Goal: Information Seeking & Learning: Learn about a topic

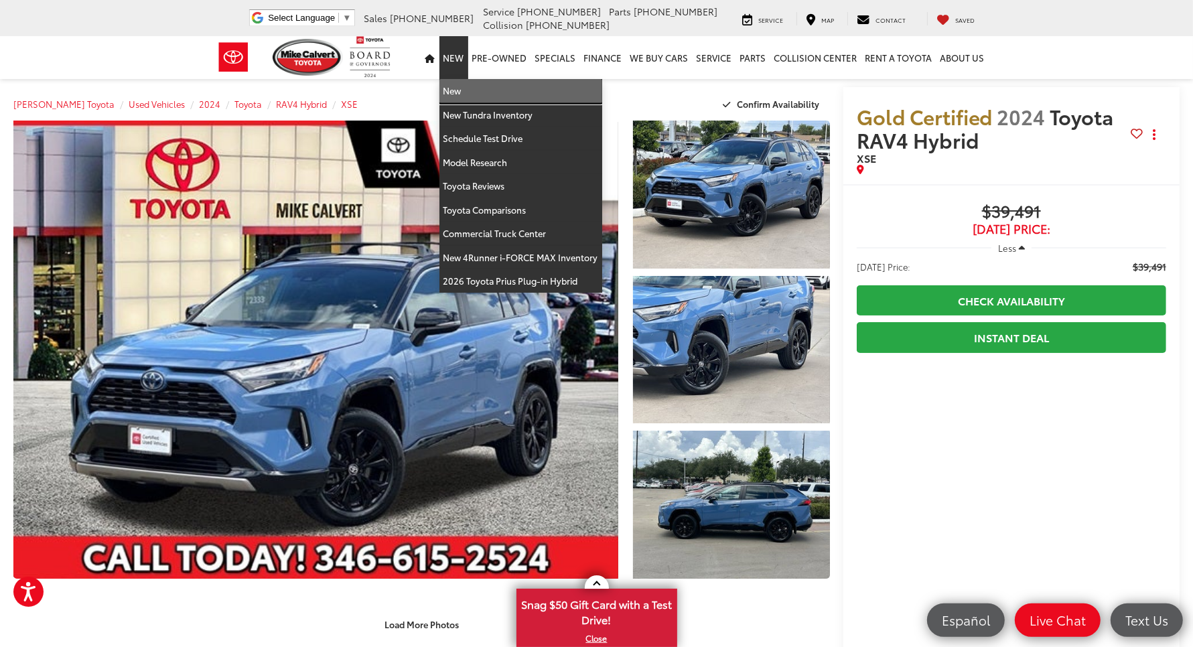
click at [440, 79] on link "New" at bounding box center [521, 91] width 163 height 24
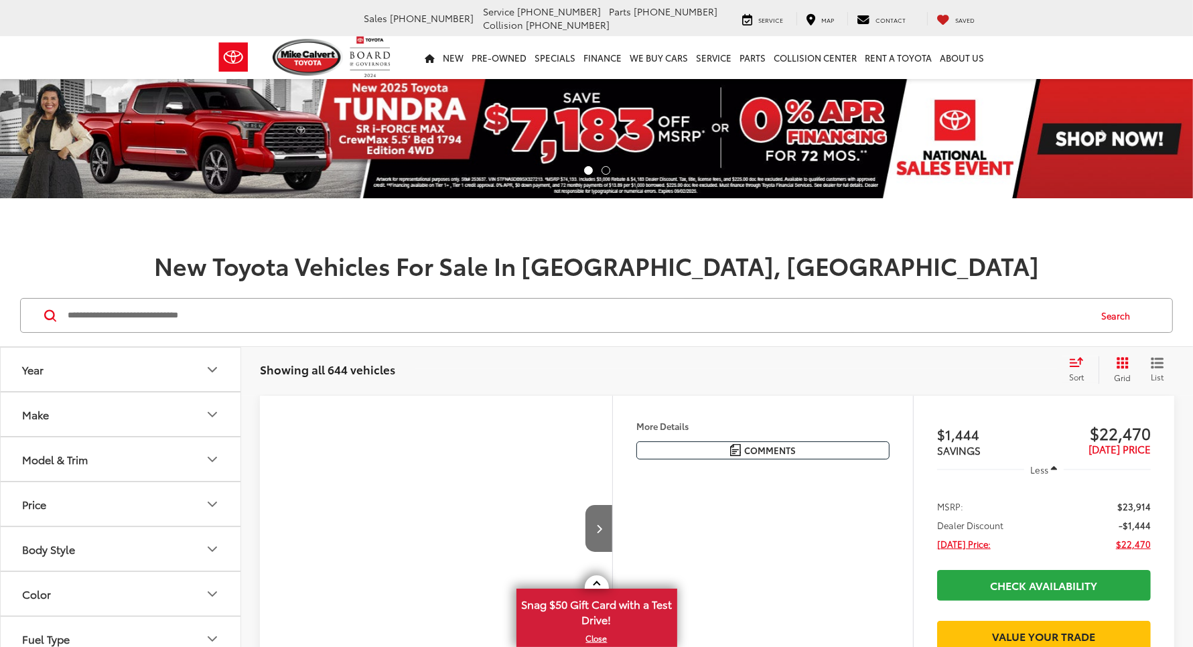
click at [303, 300] on input "Search by Make, Model, or Keyword" at bounding box center [577, 316] width 1022 height 32
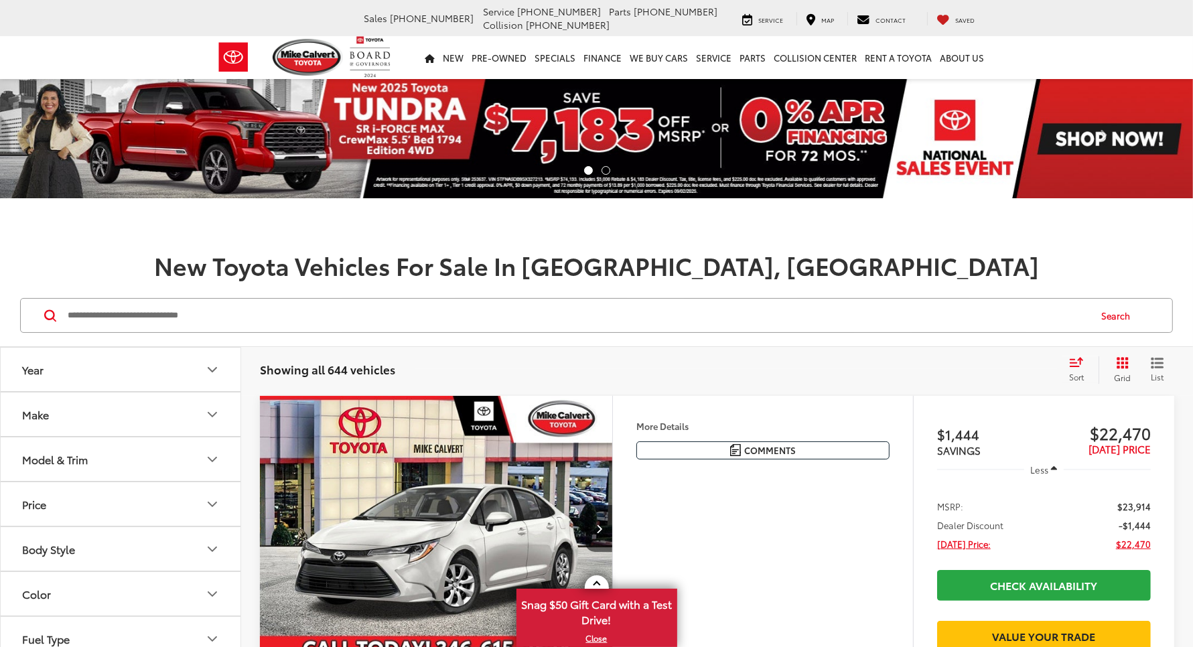
paste input "******"
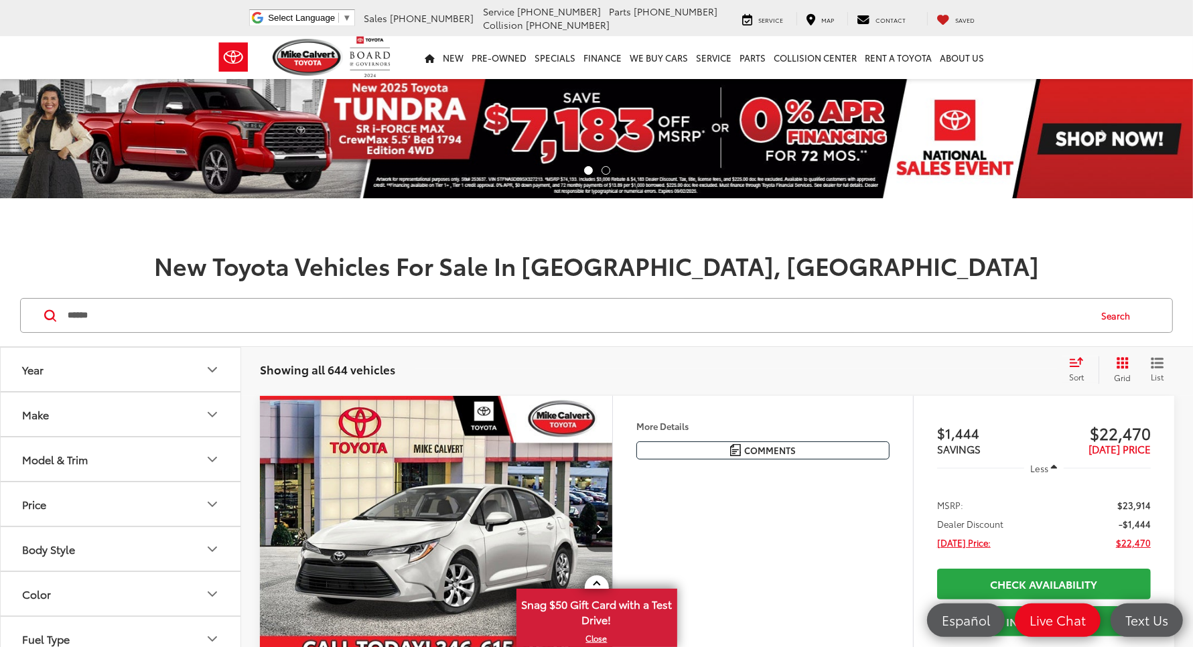
type input "******"
click at [1124, 299] on button "Search" at bounding box center [1119, 316] width 61 height 34
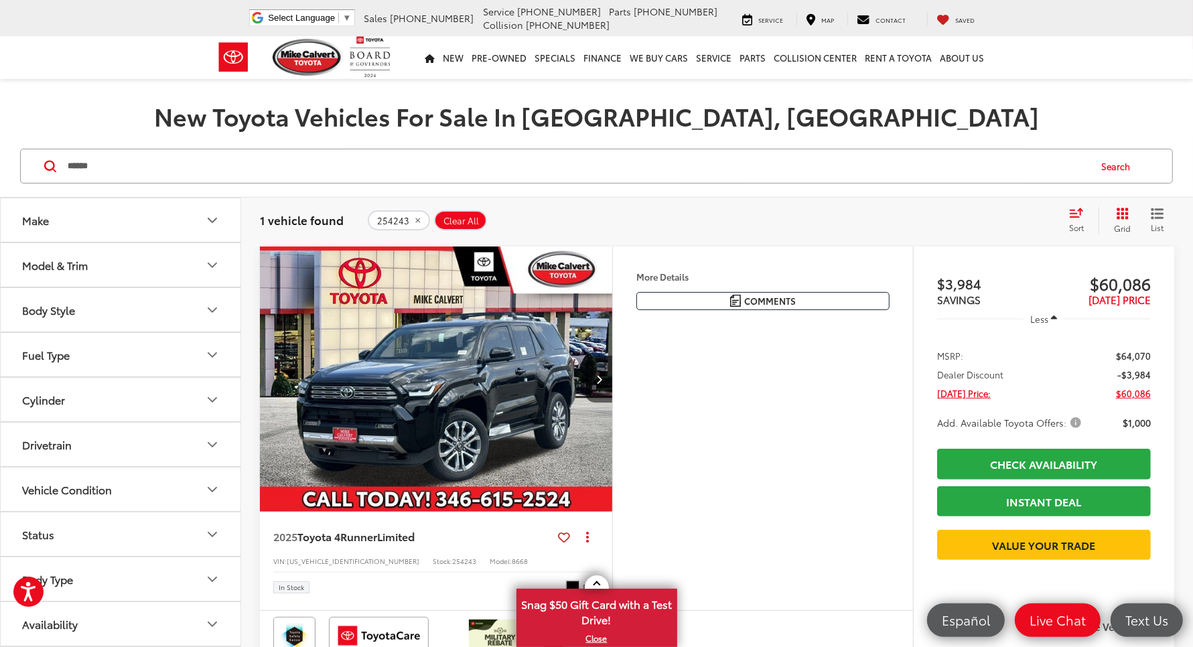
scroll to position [168, 0]
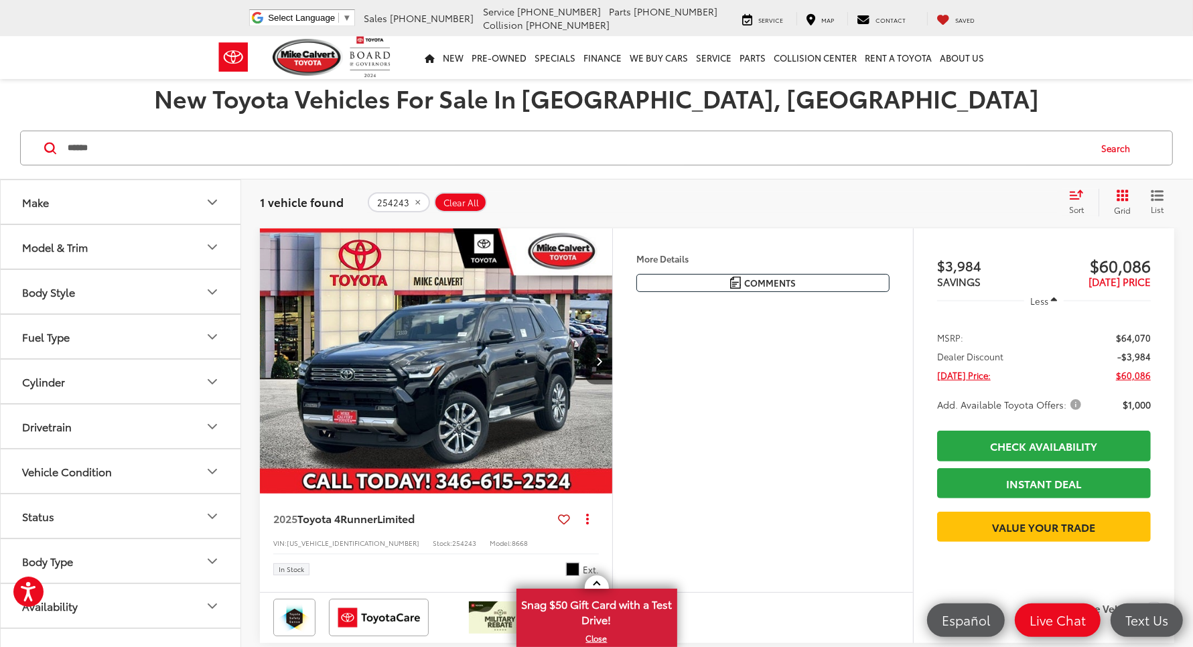
click at [426, 356] on img "2025 Toyota 4Runner Limited 0" at bounding box center [436, 361] width 354 height 266
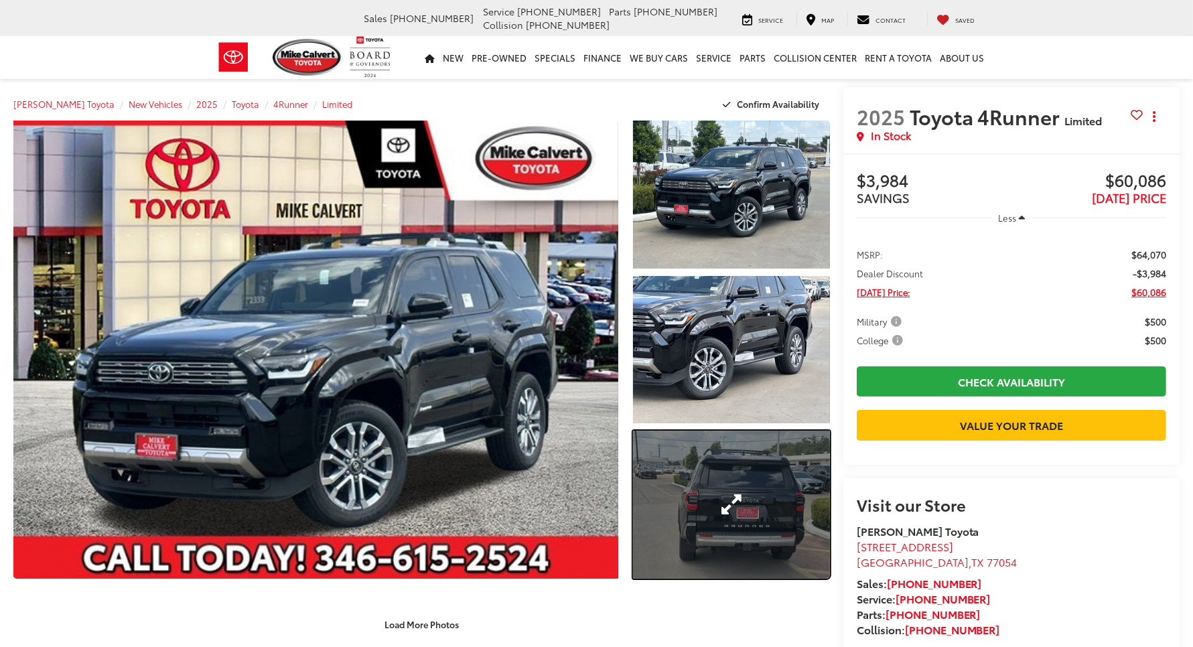
click at [669, 513] on link "Expand Photo 3" at bounding box center [731, 505] width 197 height 148
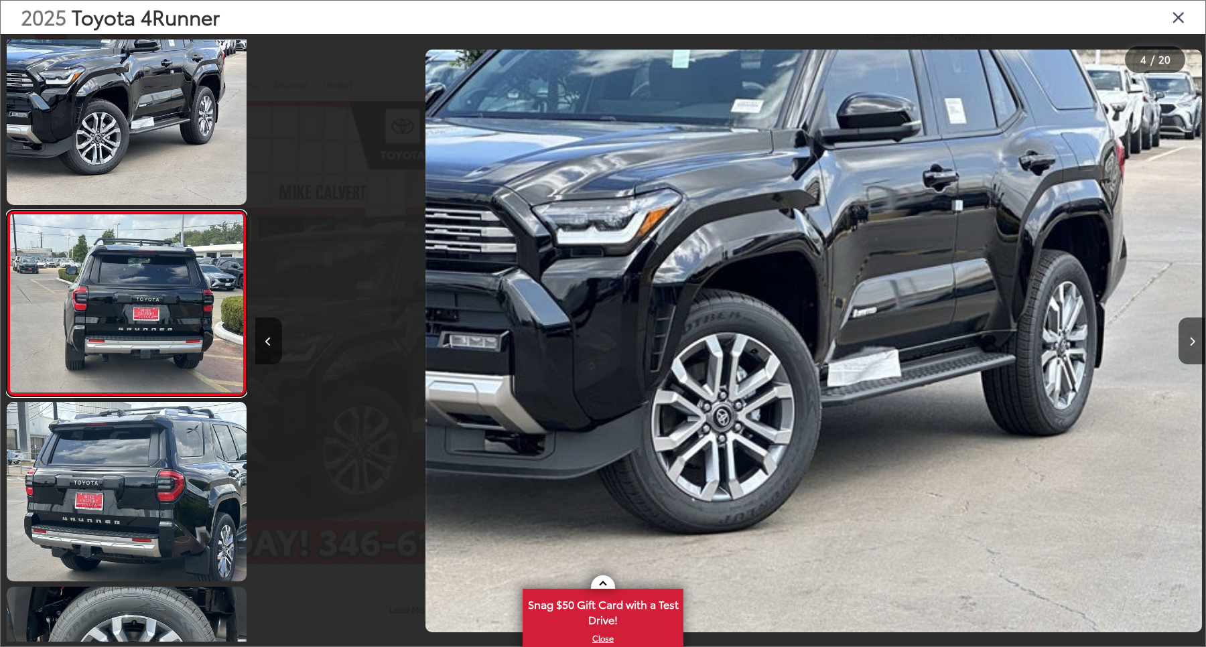
scroll to position [386, 0]
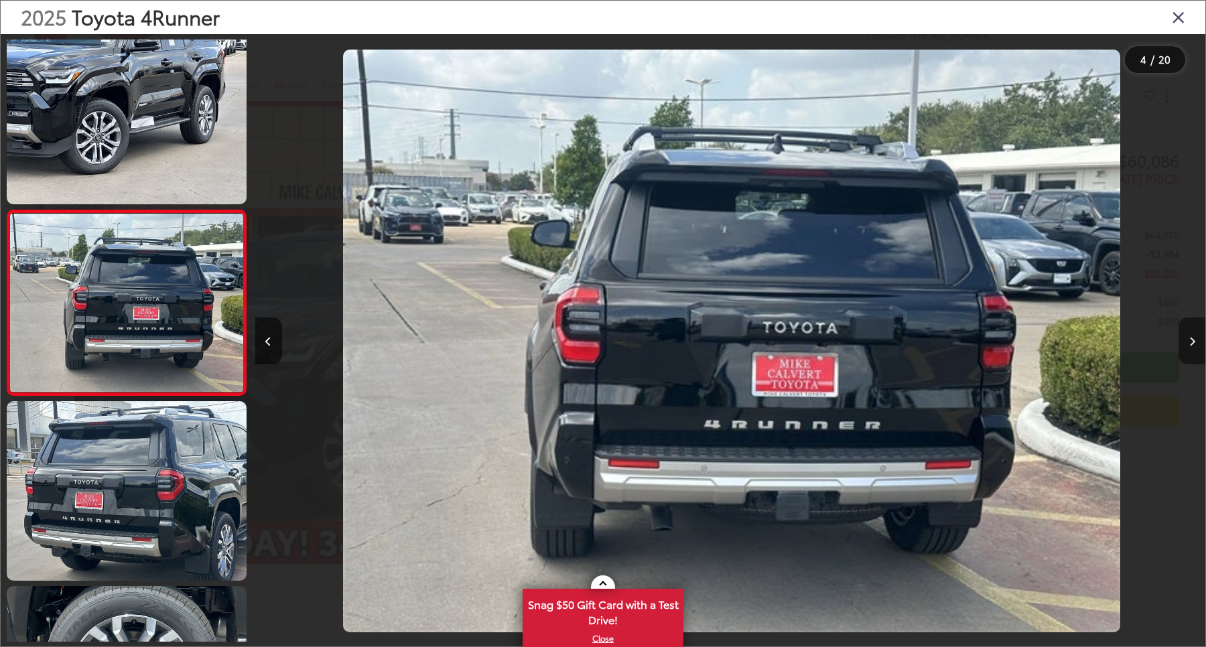
click at [1191, 328] on button "Next image" at bounding box center [1192, 341] width 27 height 47
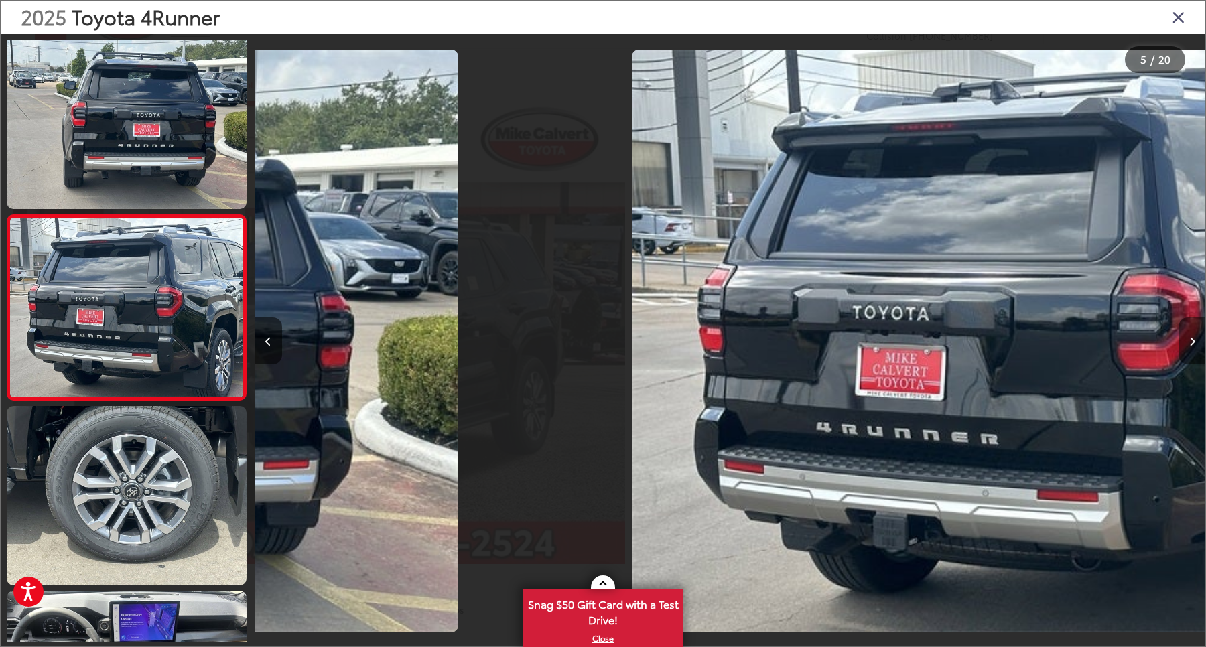
scroll to position [0, 3672]
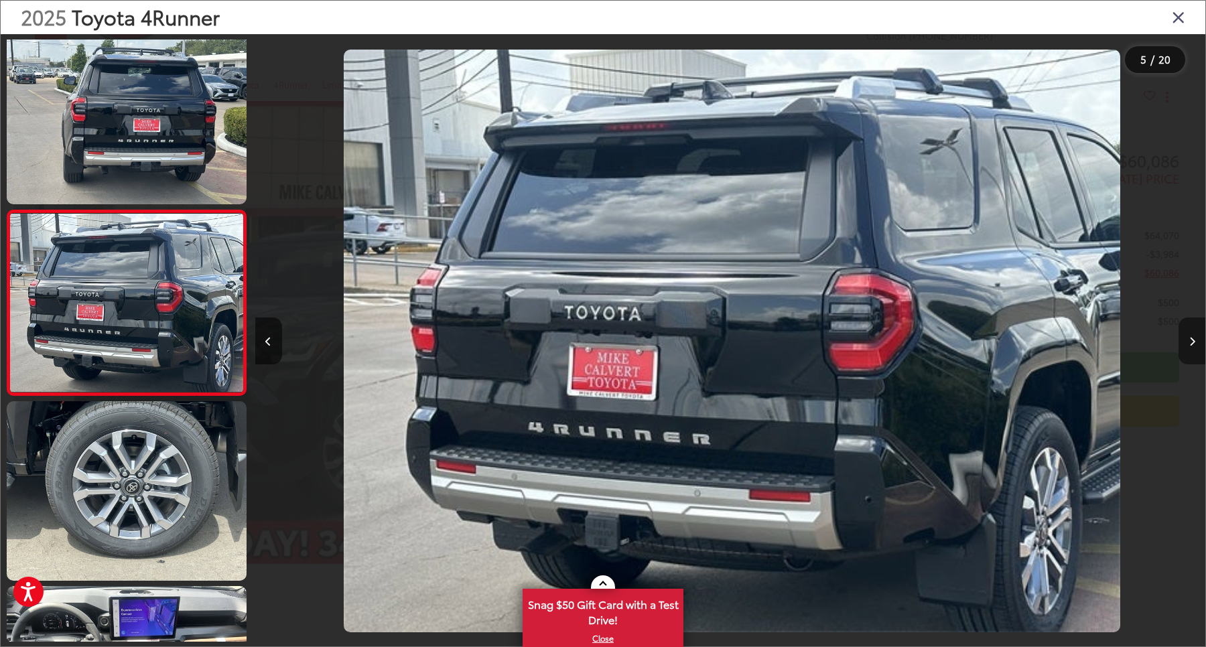
click at [1191, 328] on button "Next image" at bounding box center [1192, 341] width 27 height 47
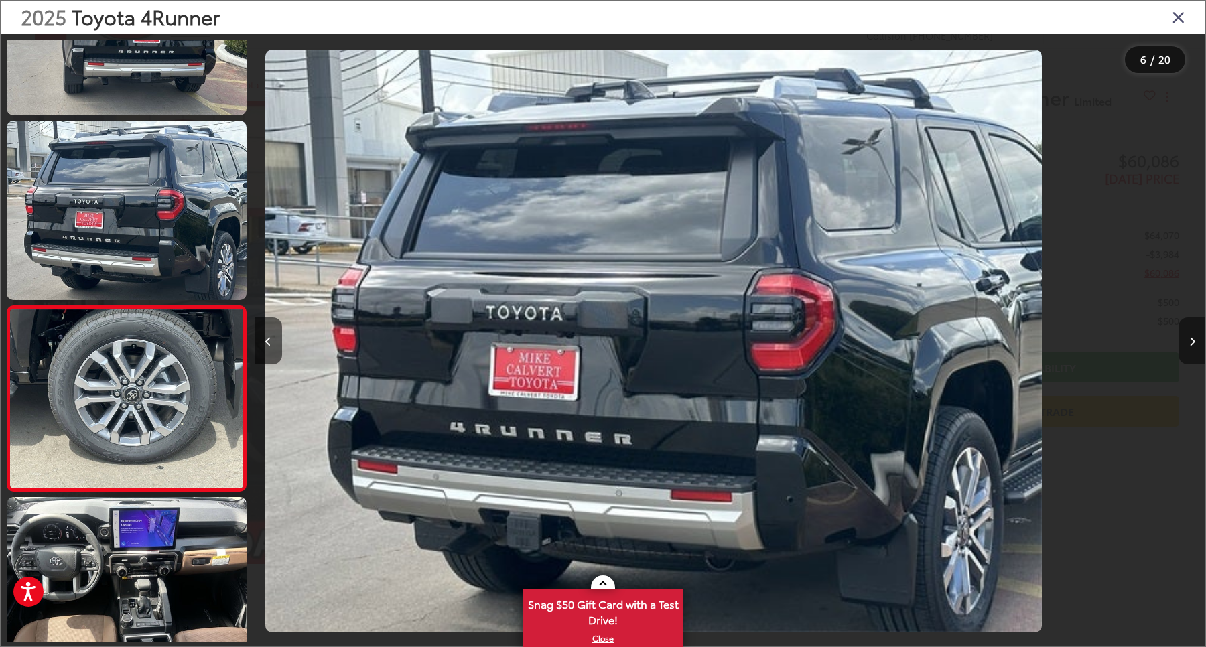
scroll to position [757, 0]
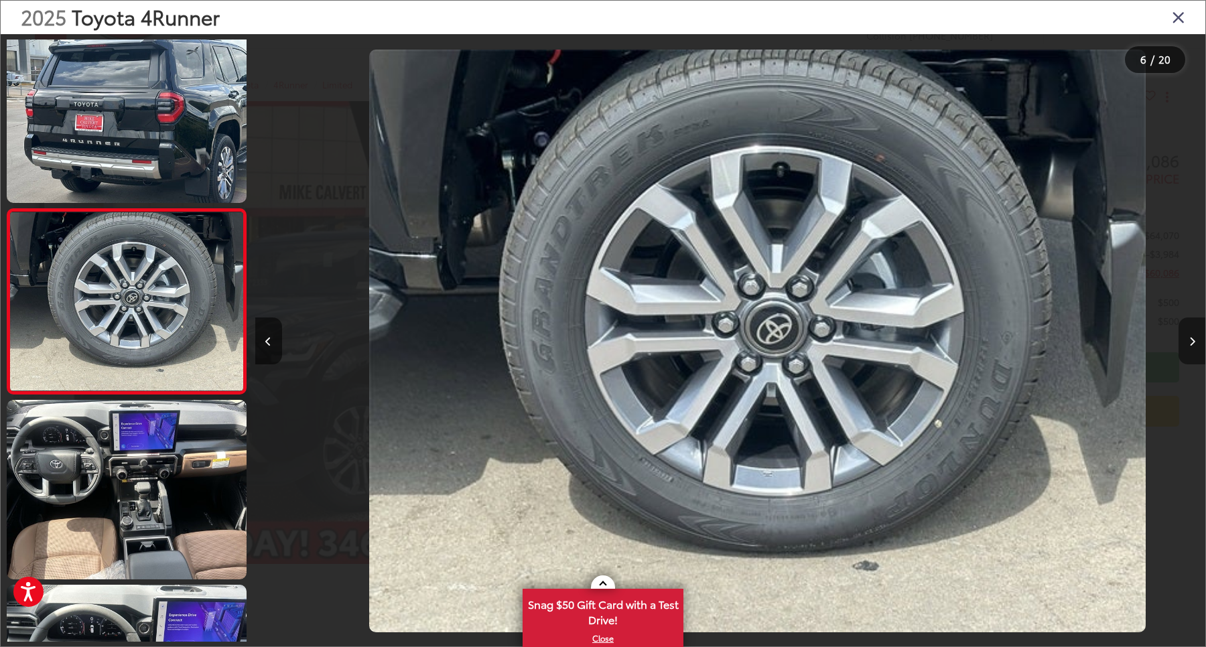
click at [1191, 328] on button "Next image" at bounding box center [1192, 341] width 27 height 47
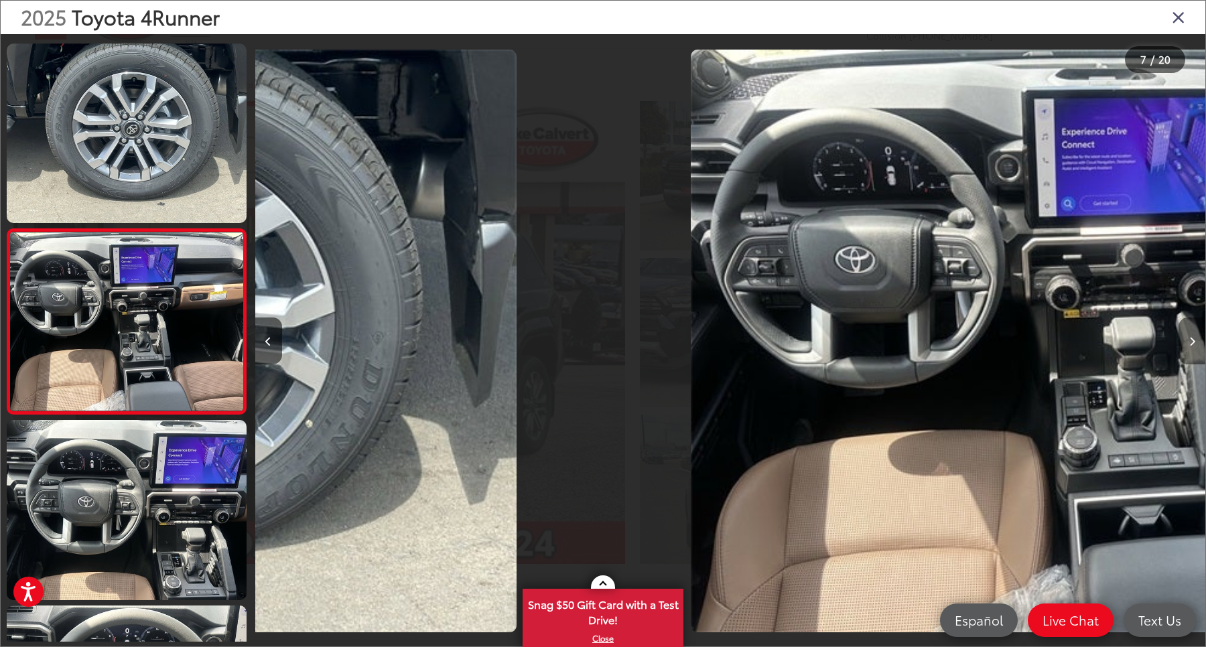
scroll to position [942, 0]
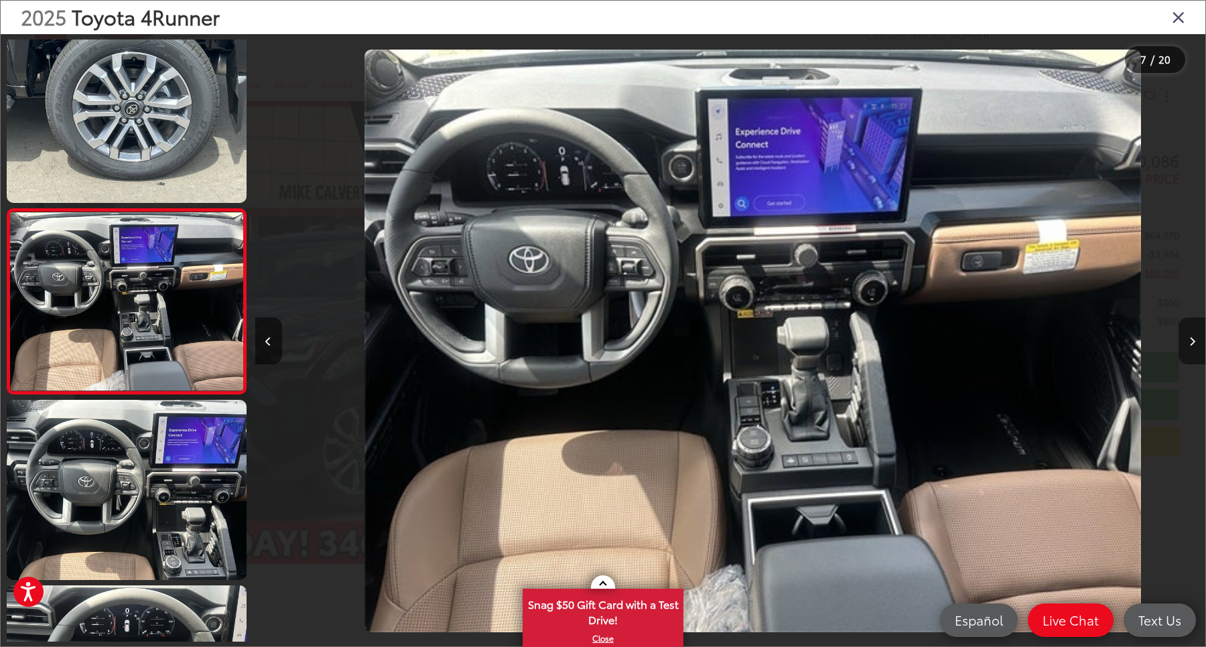
click at [1191, 328] on button "Next image" at bounding box center [1192, 341] width 27 height 47
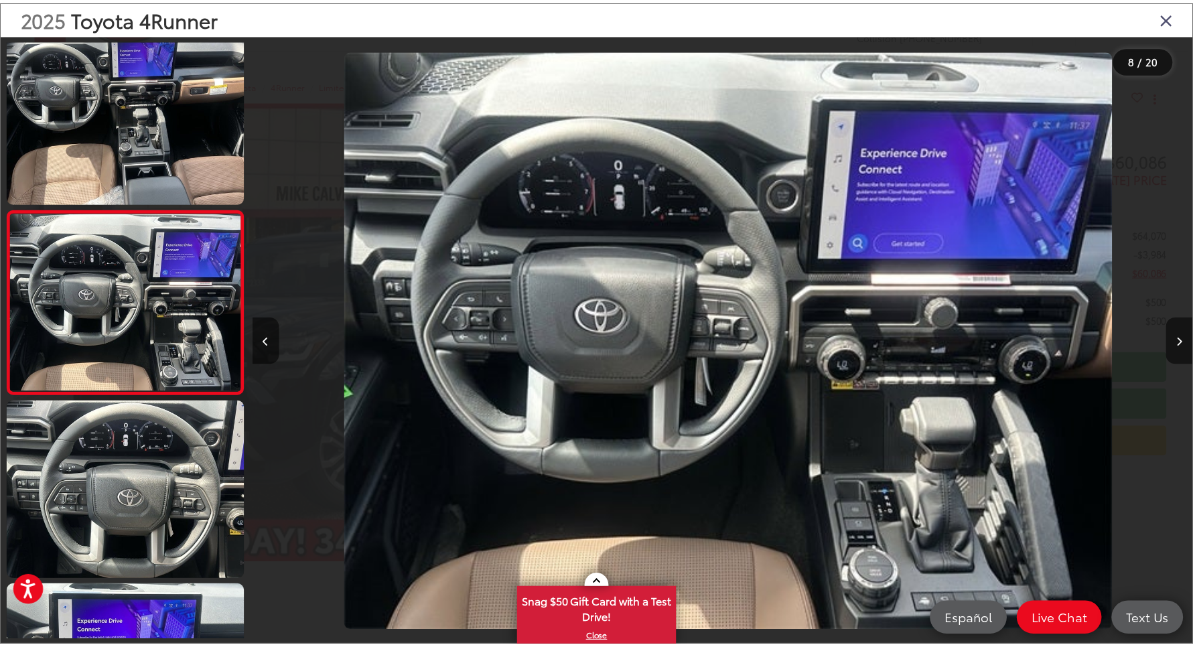
scroll to position [0, 6651]
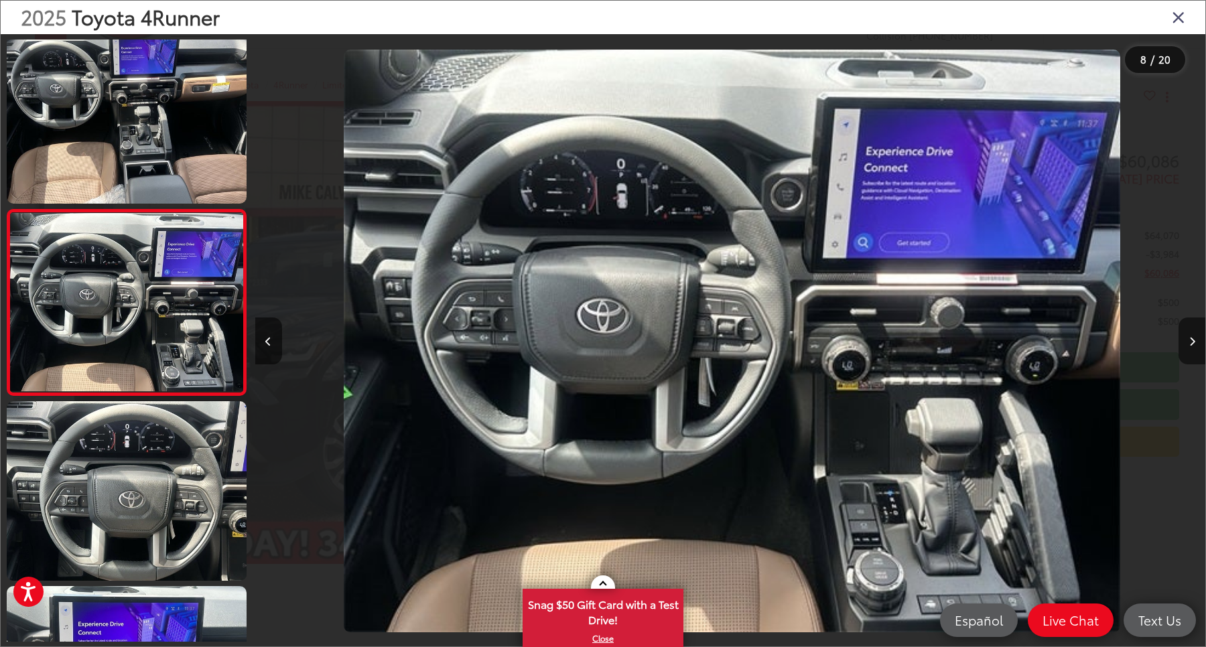
click at [1180, 13] on icon "Close gallery" at bounding box center [1178, 16] width 13 height 17
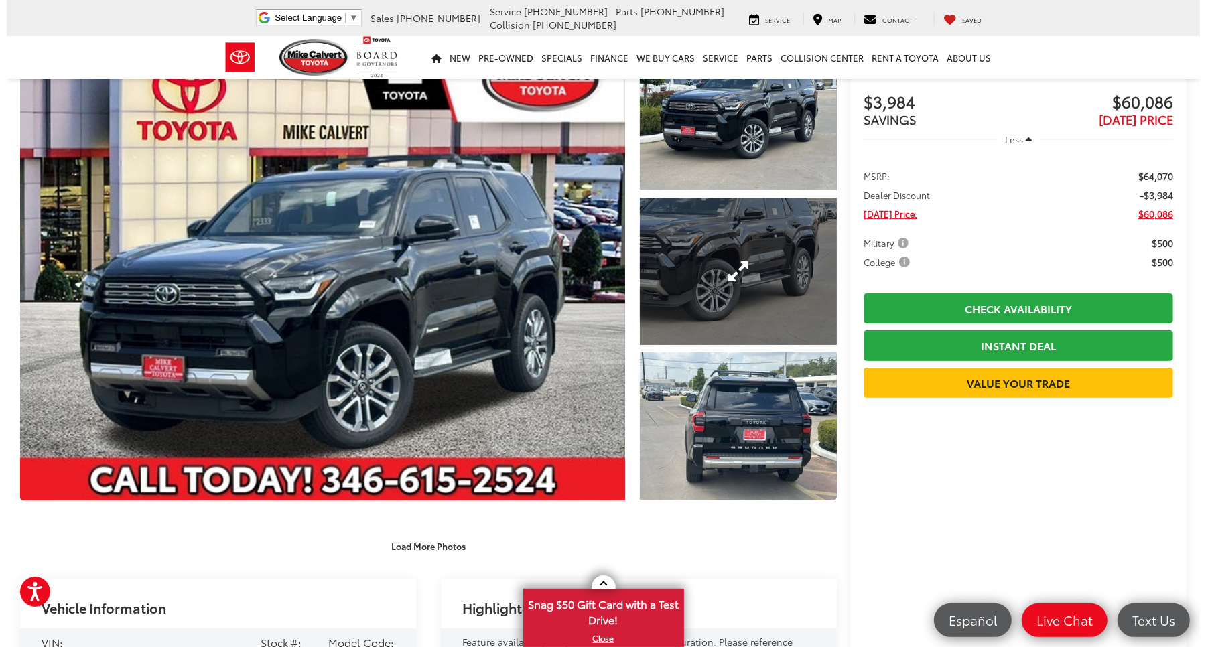
scroll to position [0, 0]
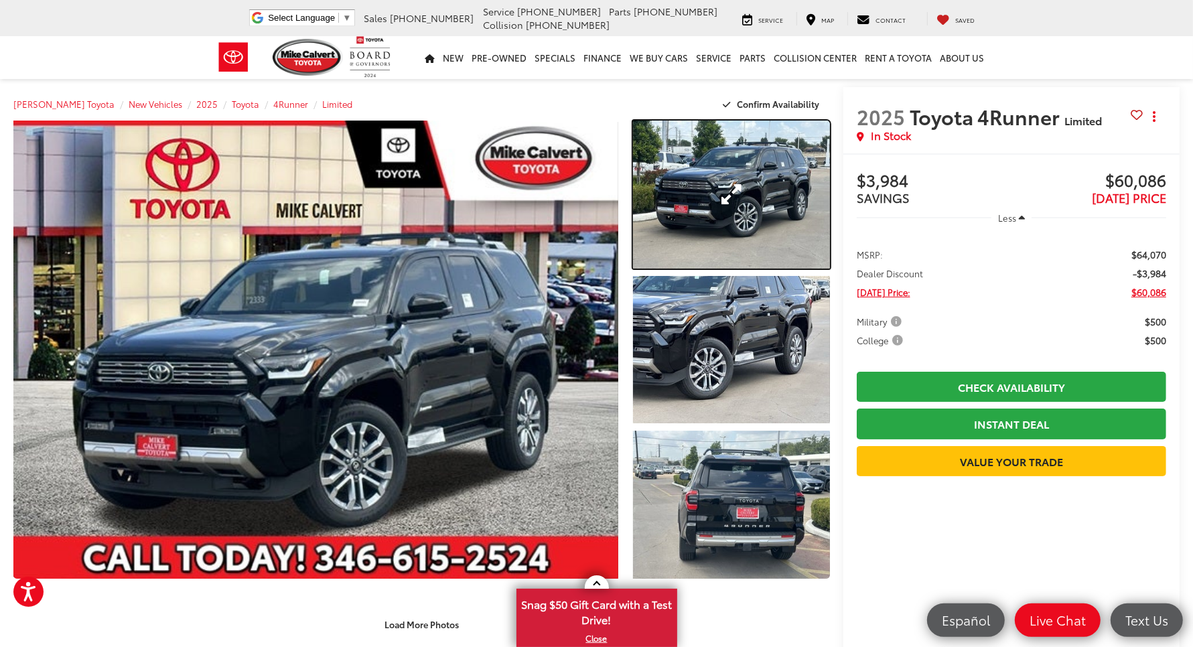
drag, startPoint x: 721, startPoint y: 161, endPoint x: 710, endPoint y: 164, distance: 11.1
click at [722, 161] on link "Expand Photo 1" at bounding box center [731, 195] width 197 height 148
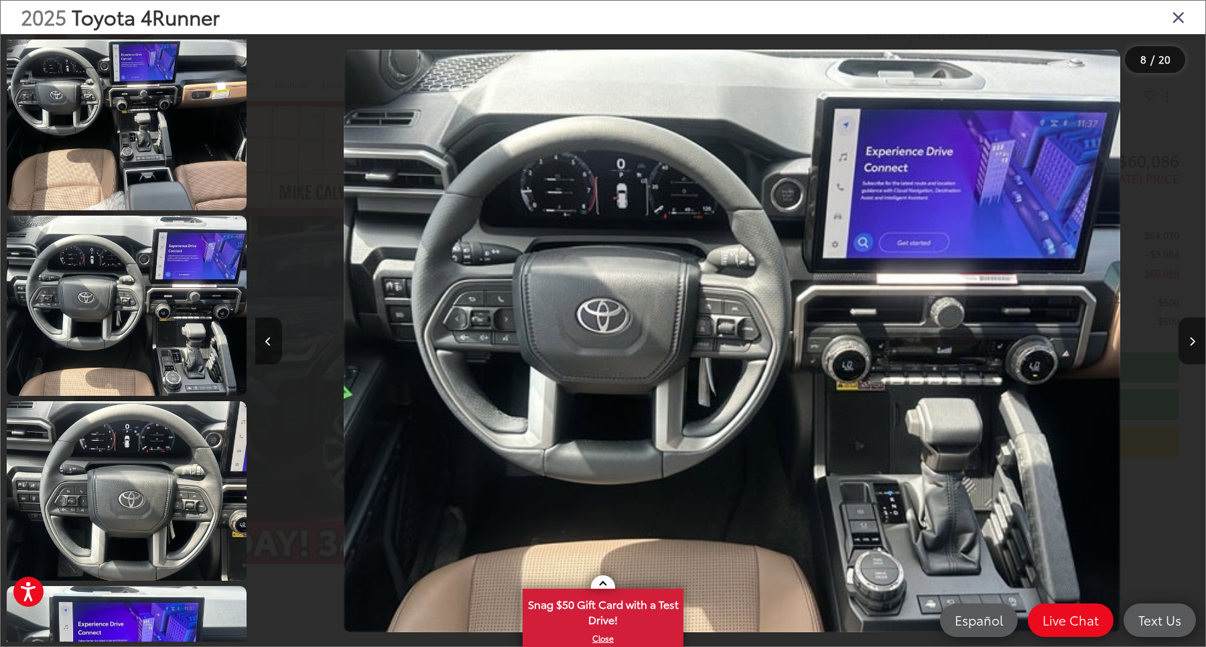
scroll to position [17, 0]
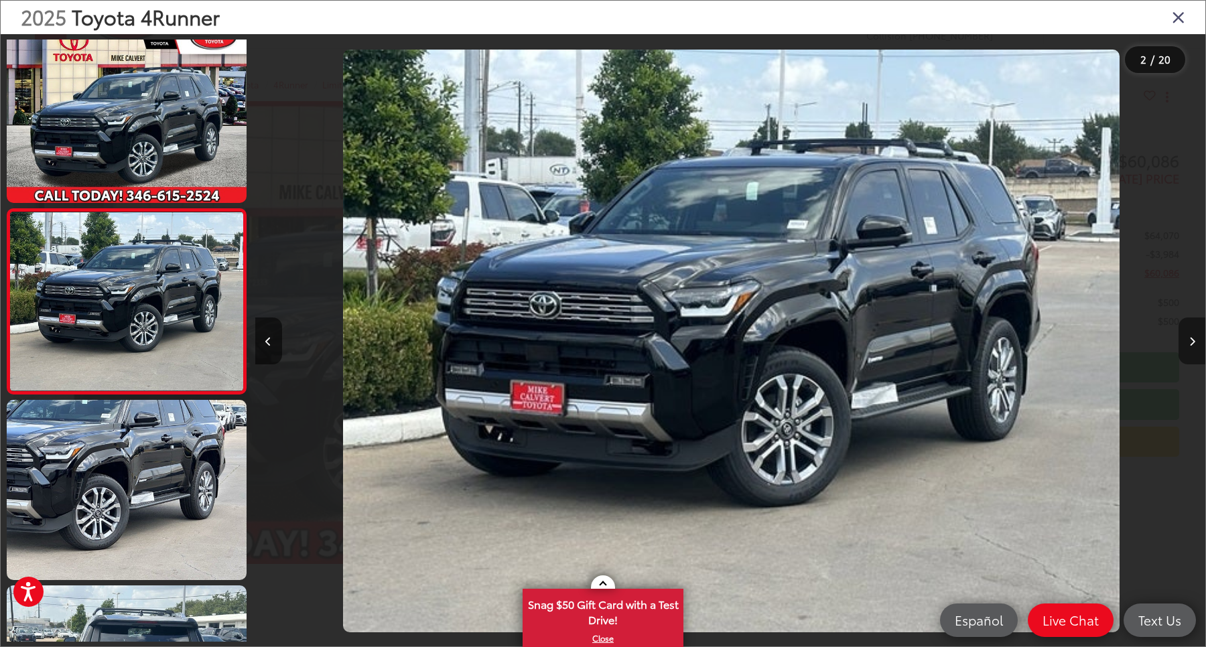
click at [1189, 337] on icon "Next image" at bounding box center [1192, 341] width 6 height 9
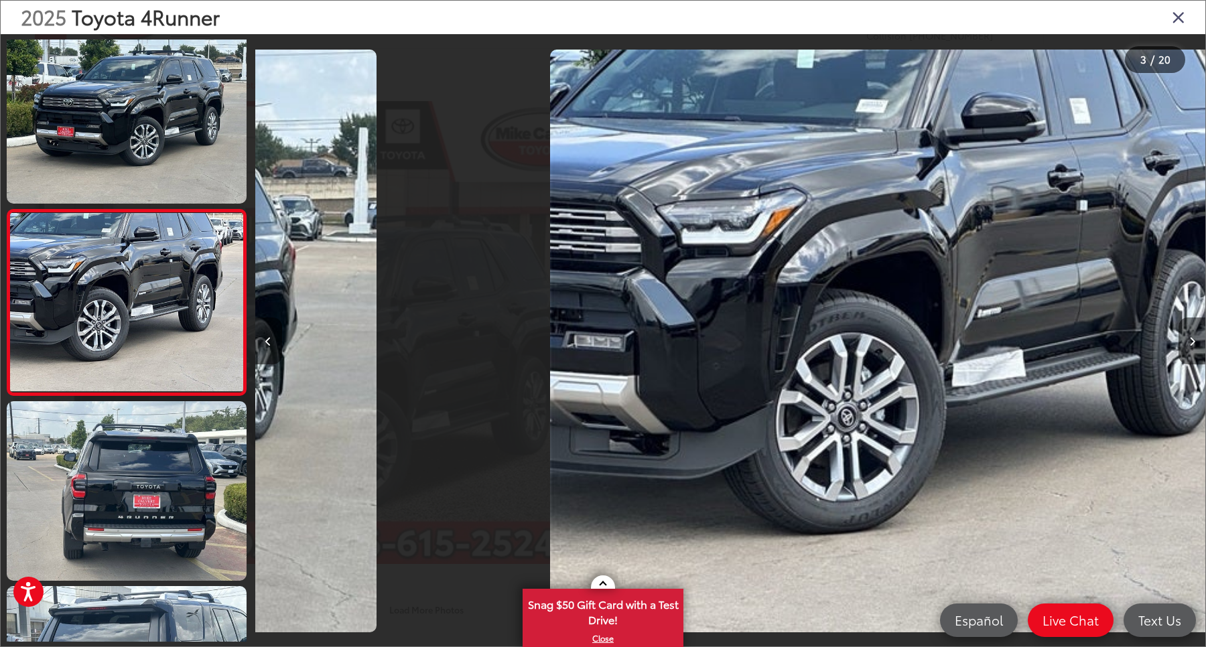
scroll to position [202, 0]
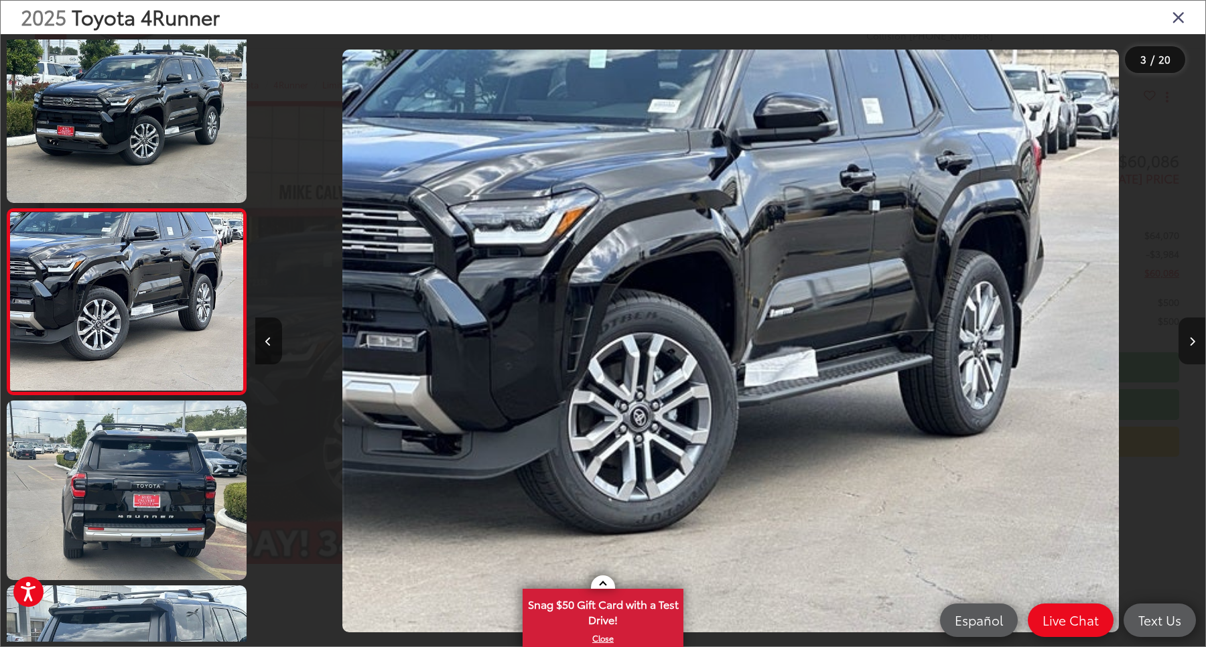
click at [1189, 337] on icon "Next image" at bounding box center [1192, 341] width 6 height 9
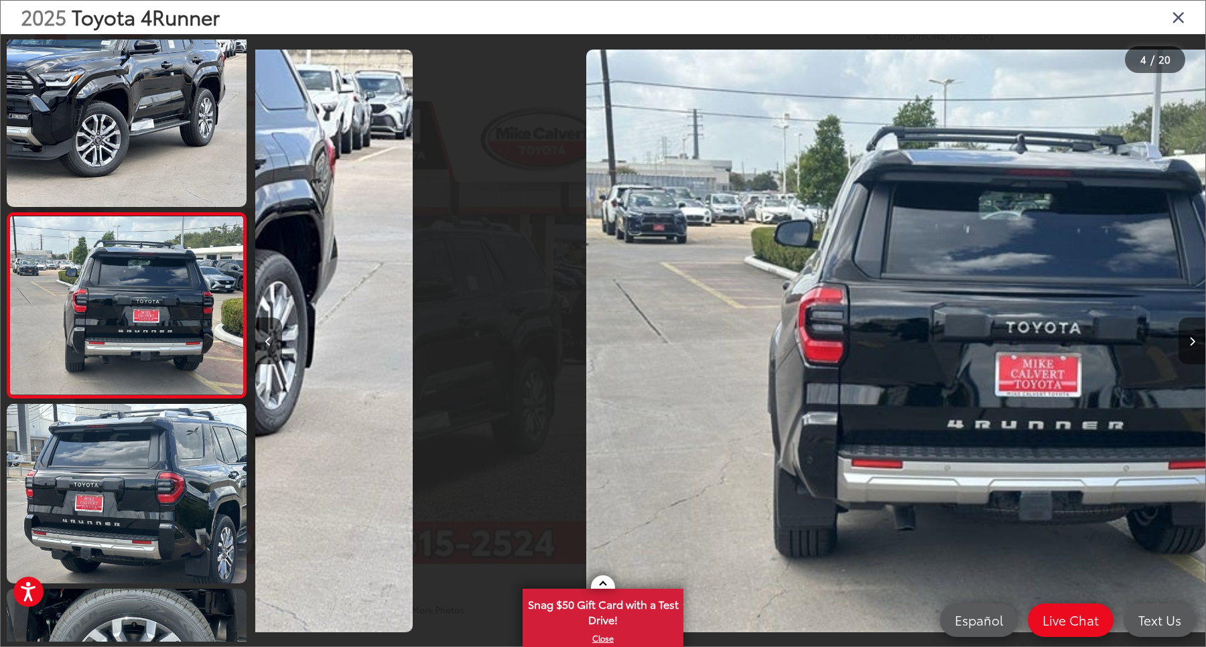
scroll to position [386, 0]
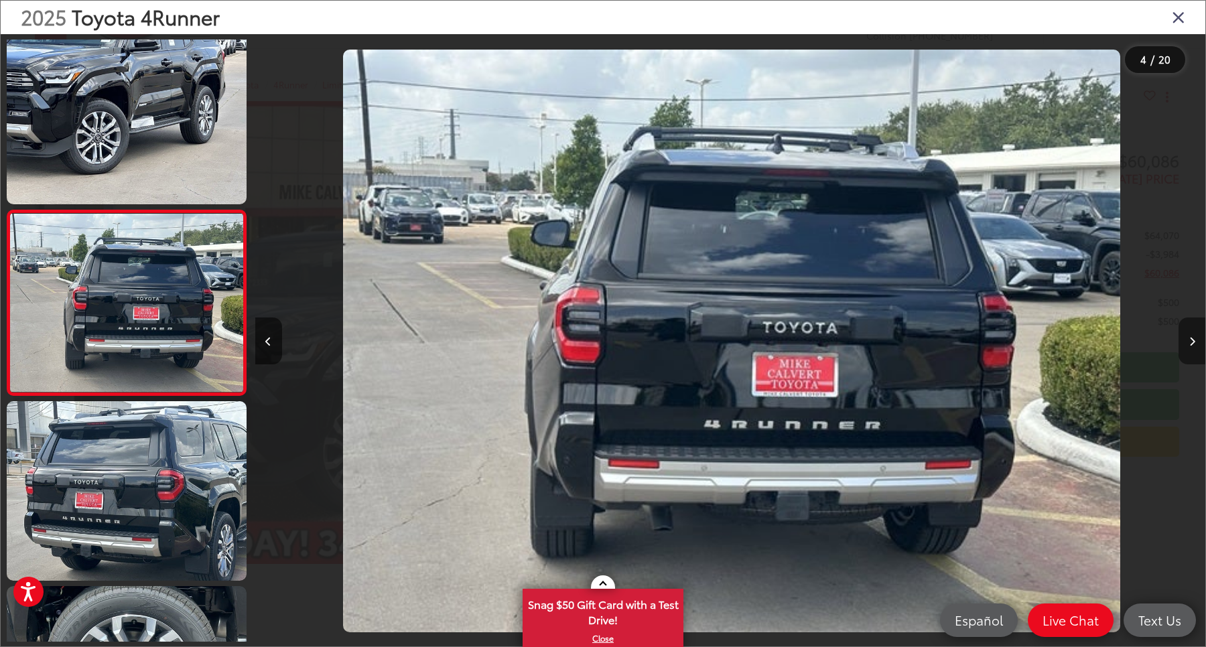
click at [1189, 337] on icon "Next image" at bounding box center [1192, 341] width 6 height 9
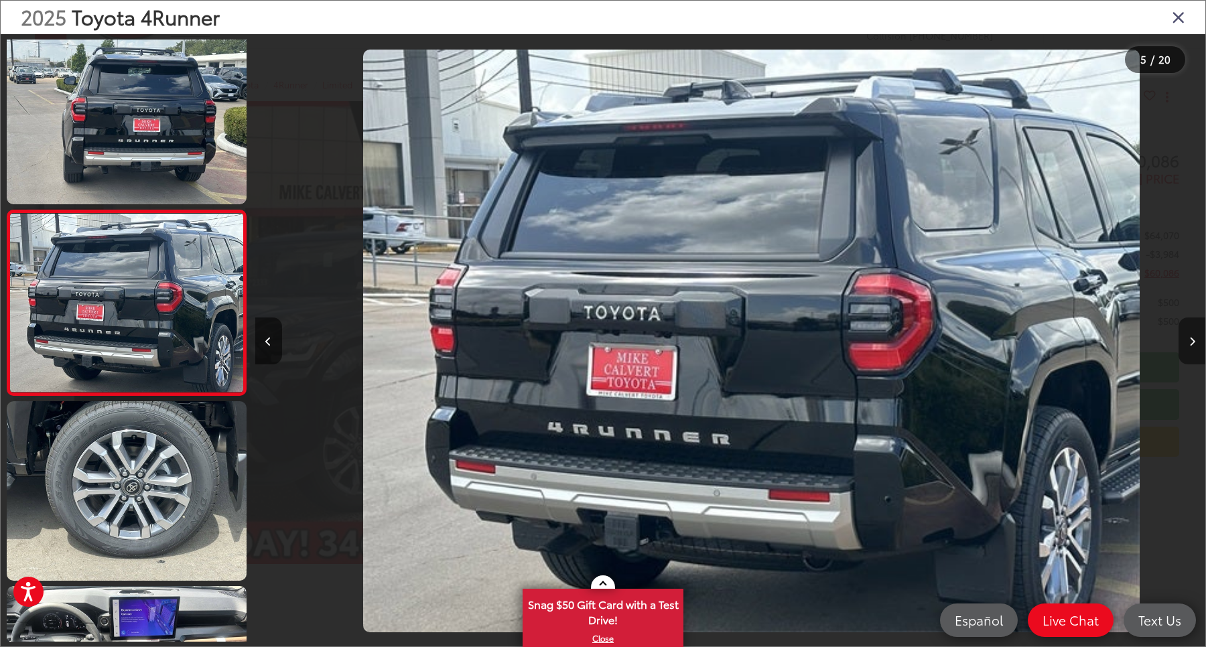
scroll to position [0, 3800]
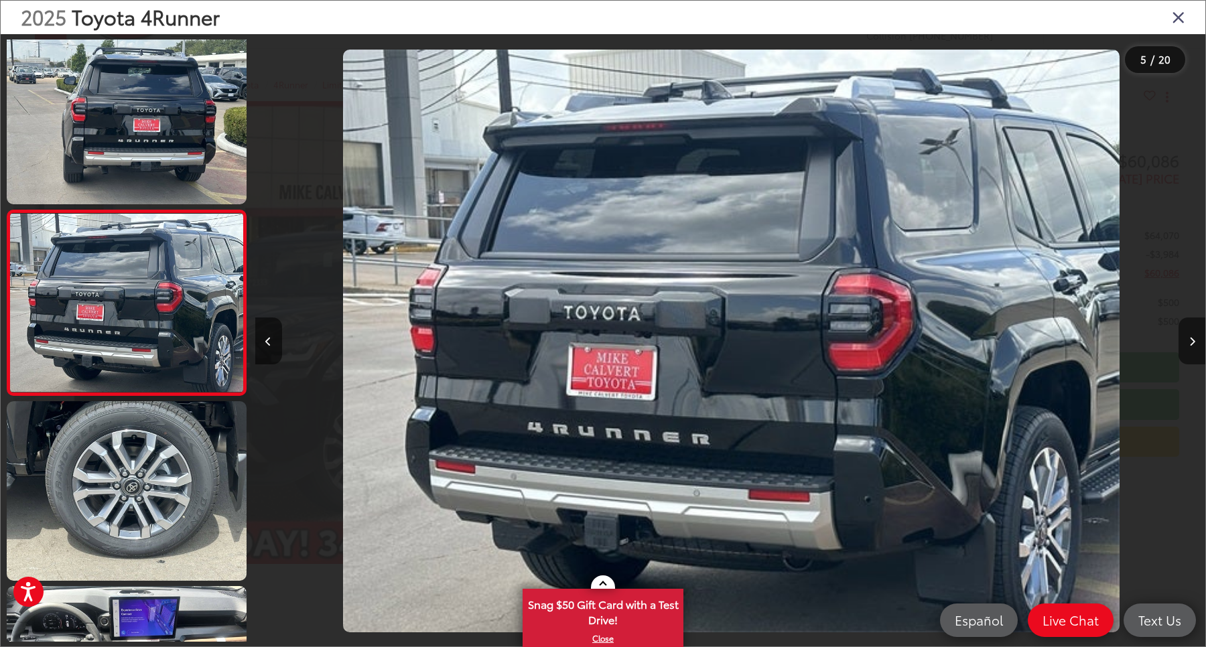
click at [1193, 319] on div "2025 Toyota 4Runner 5 / 20" at bounding box center [603, 323] width 1206 height 647
click at [1191, 334] on button "Next image" at bounding box center [1192, 341] width 27 height 47
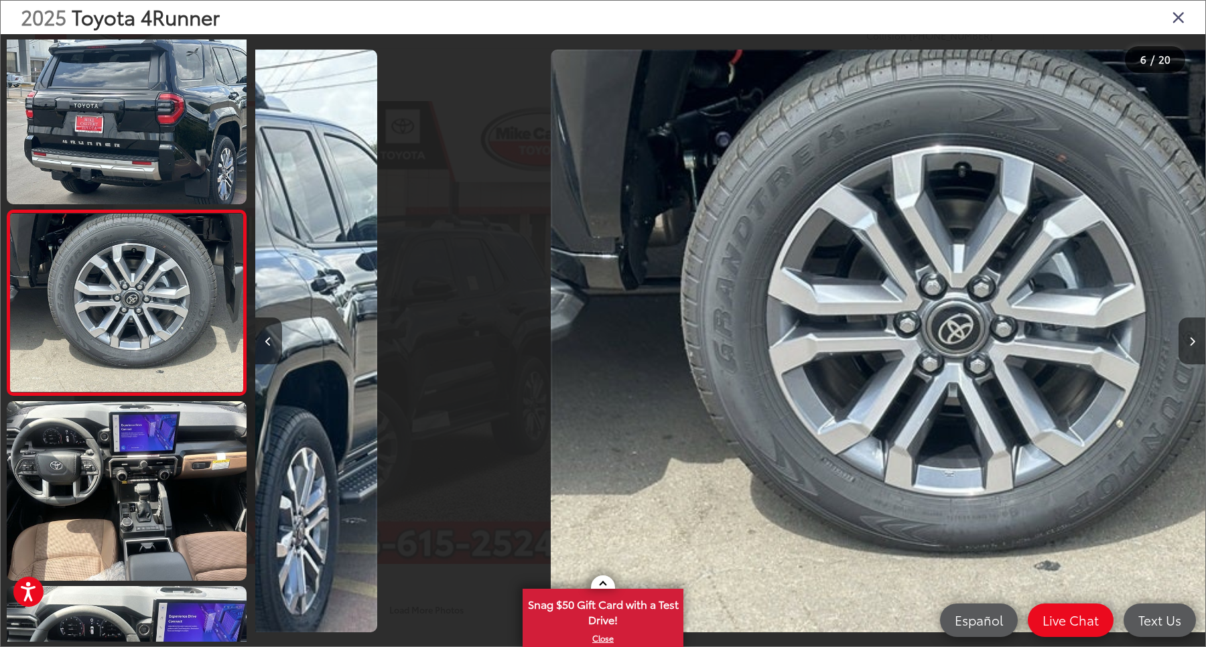
scroll to position [757, 0]
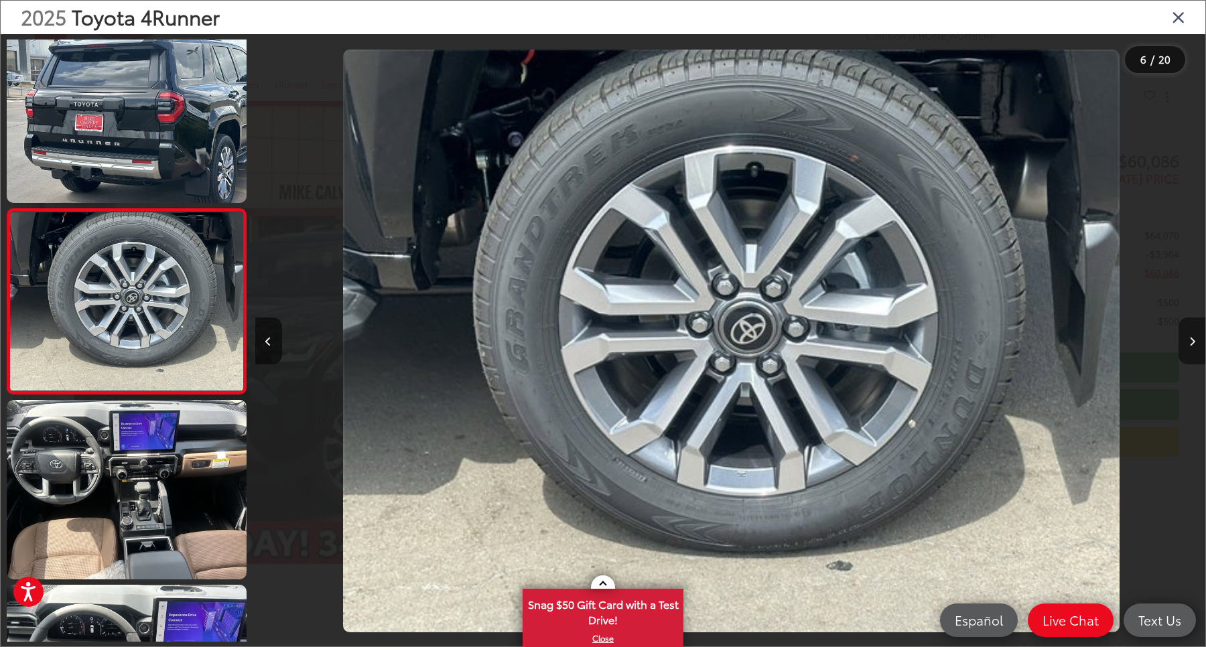
click at [1190, 334] on button "Next image" at bounding box center [1192, 341] width 27 height 47
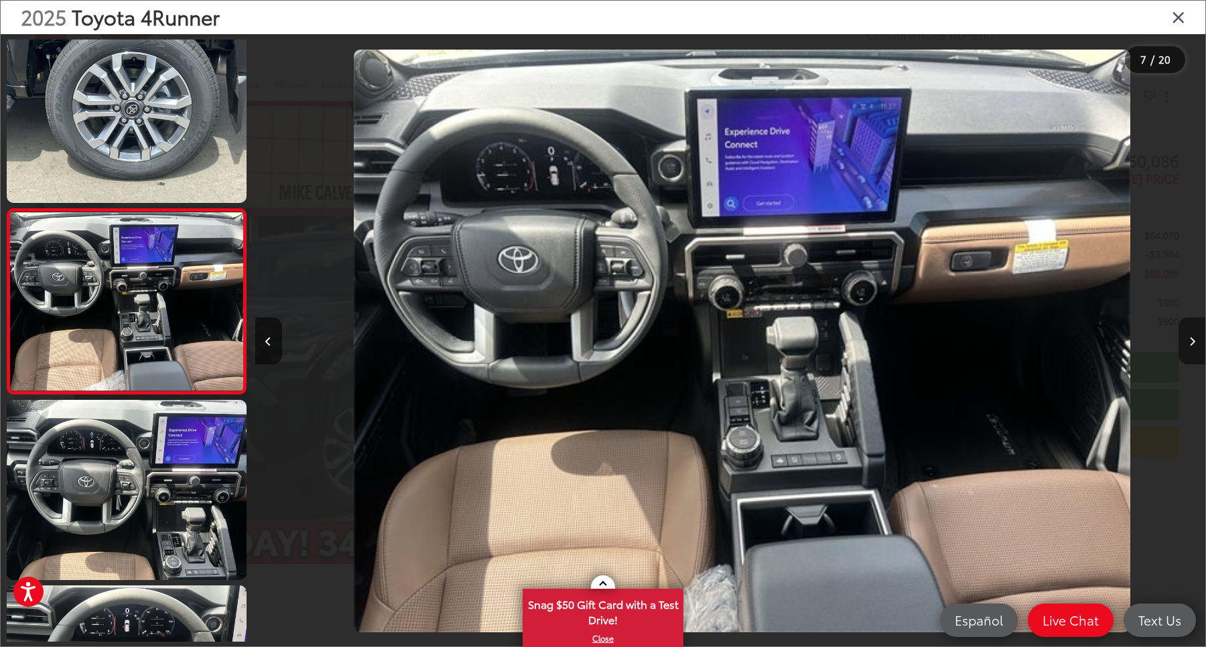
scroll to position [0, 5701]
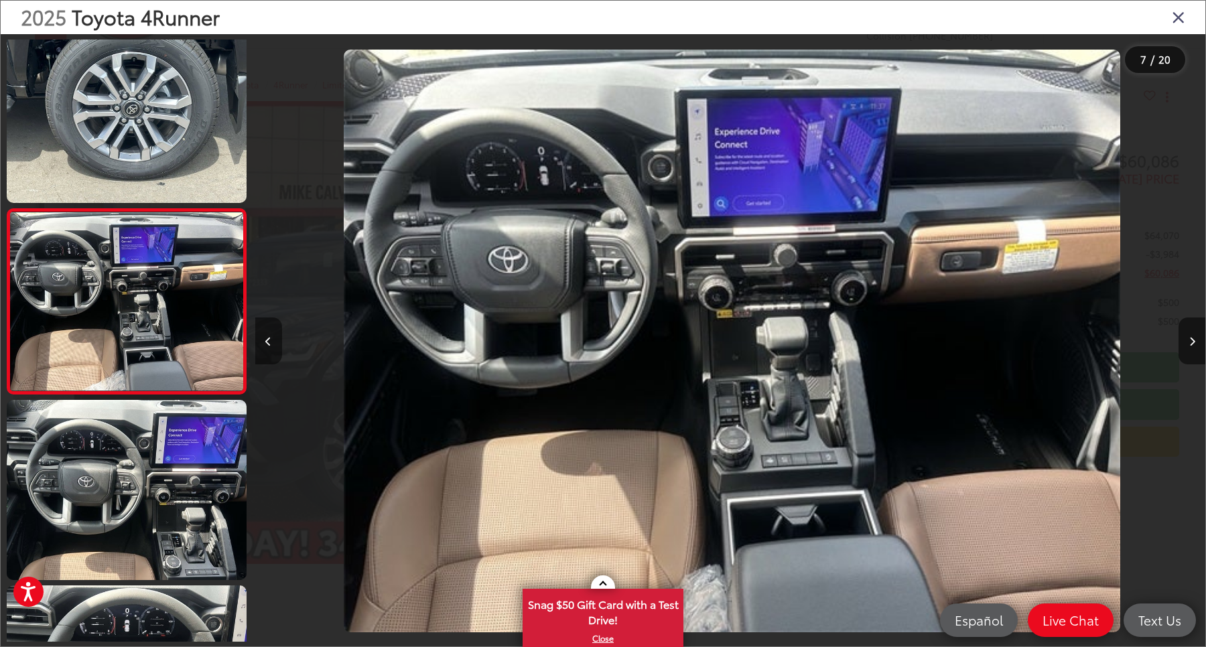
click at [263, 346] on button "Previous image" at bounding box center [268, 341] width 27 height 47
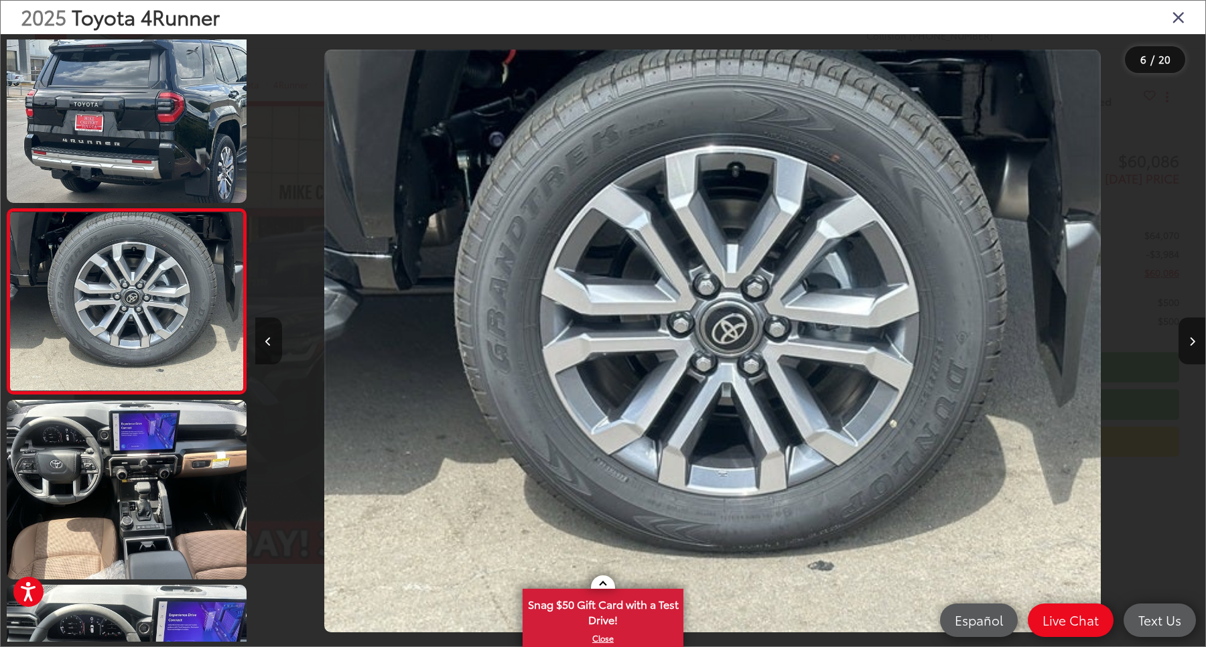
scroll to position [0, 4751]
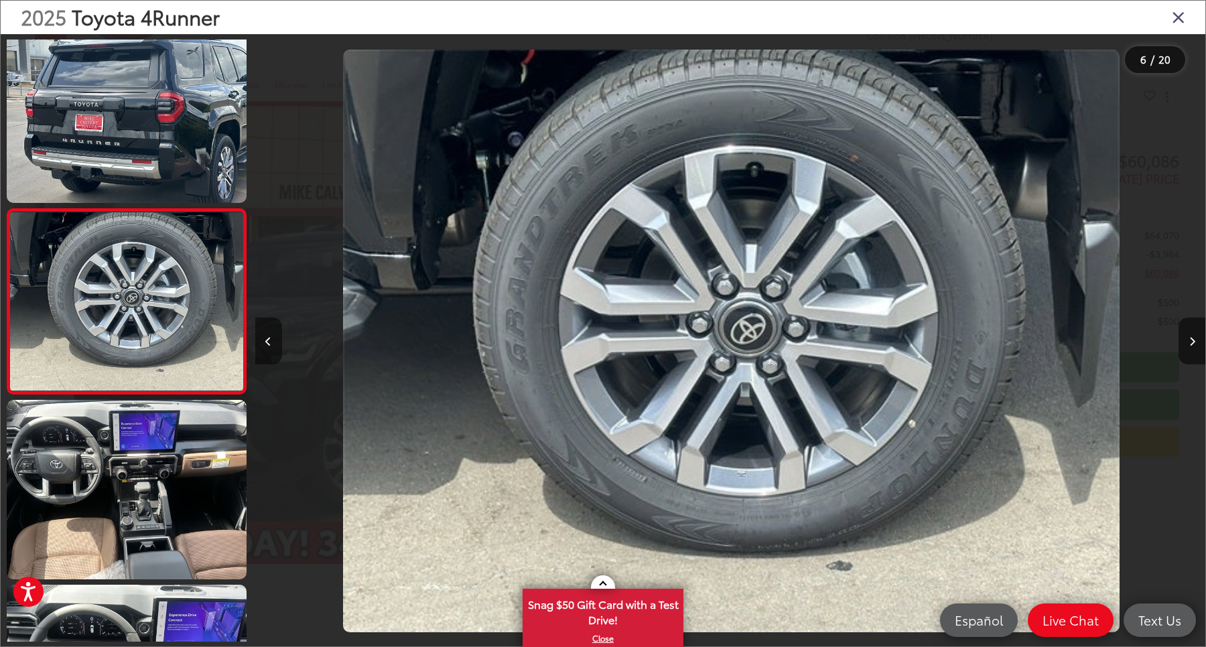
click at [269, 346] on icon "Previous image" at bounding box center [268, 341] width 6 height 9
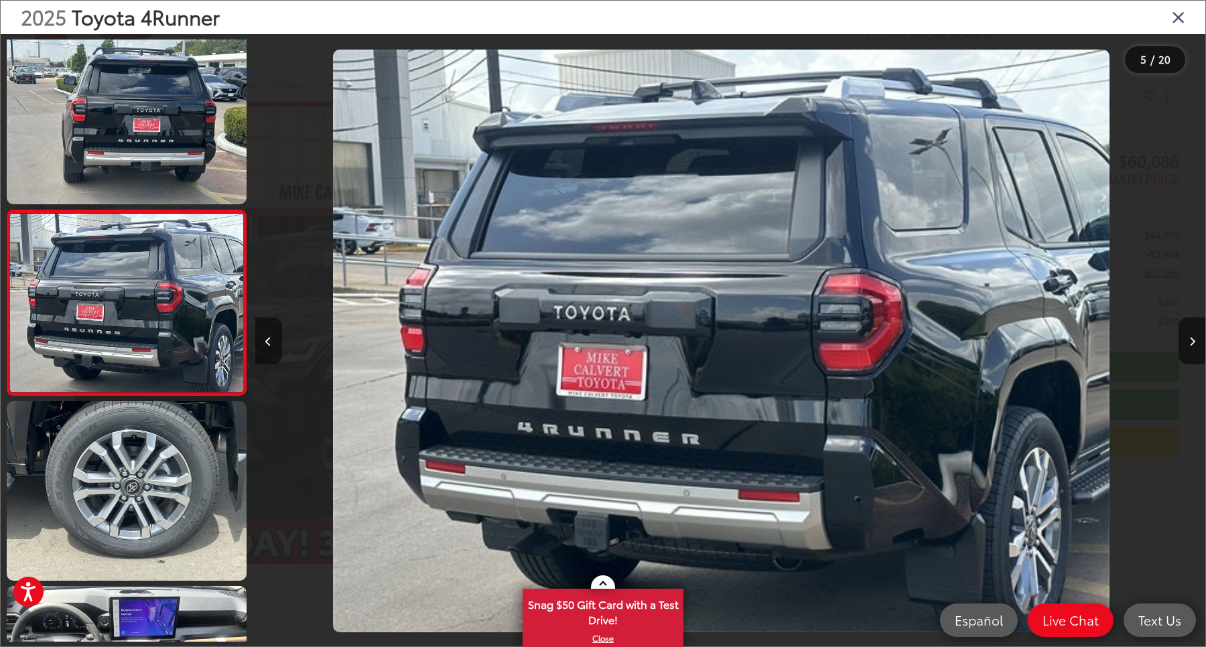
scroll to position [0, 3800]
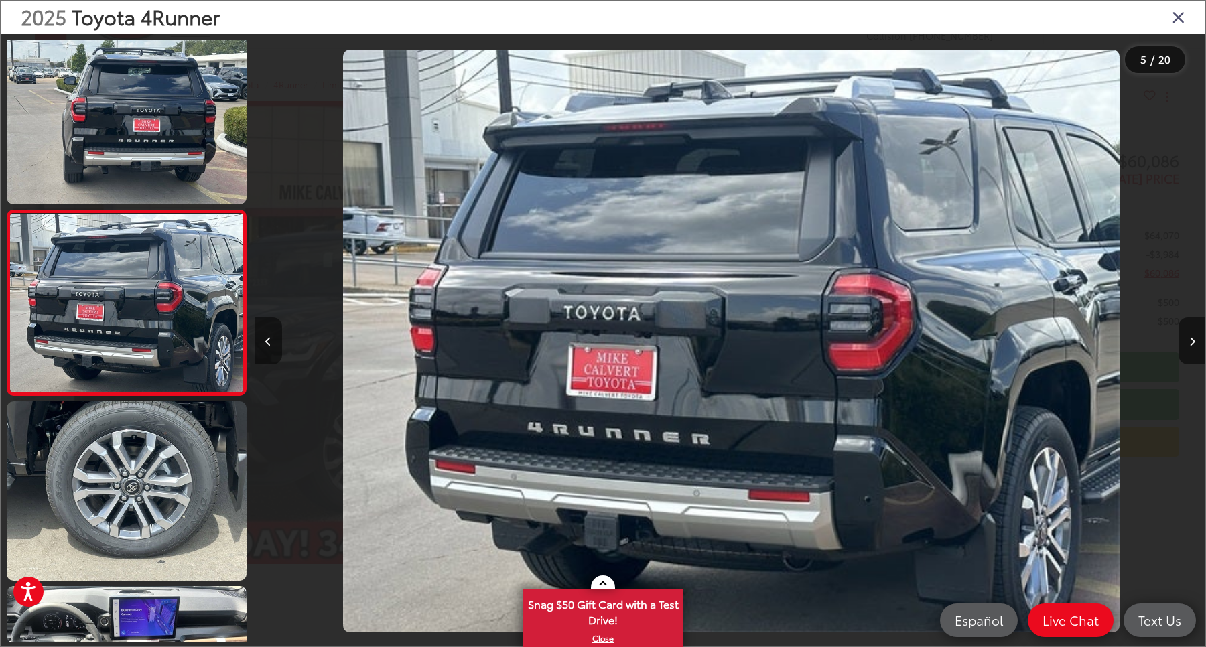
click at [269, 346] on icon "Previous image" at bounding box center [268, 341] width 6 height 9
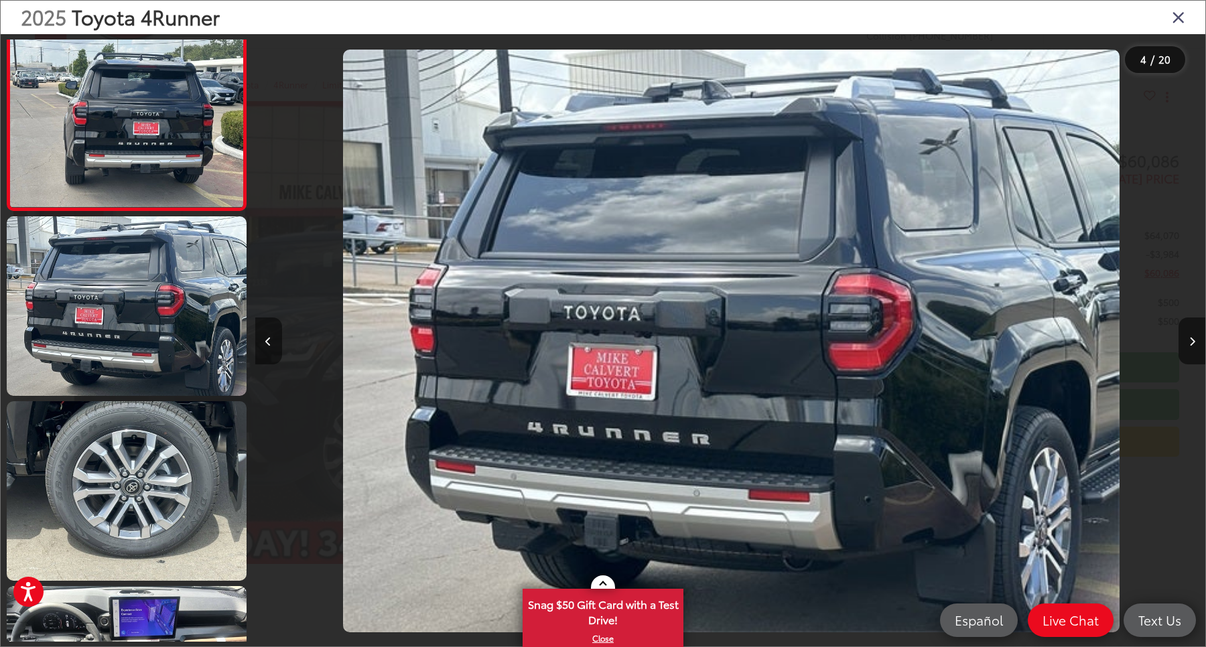
scroll to position [0, 0]
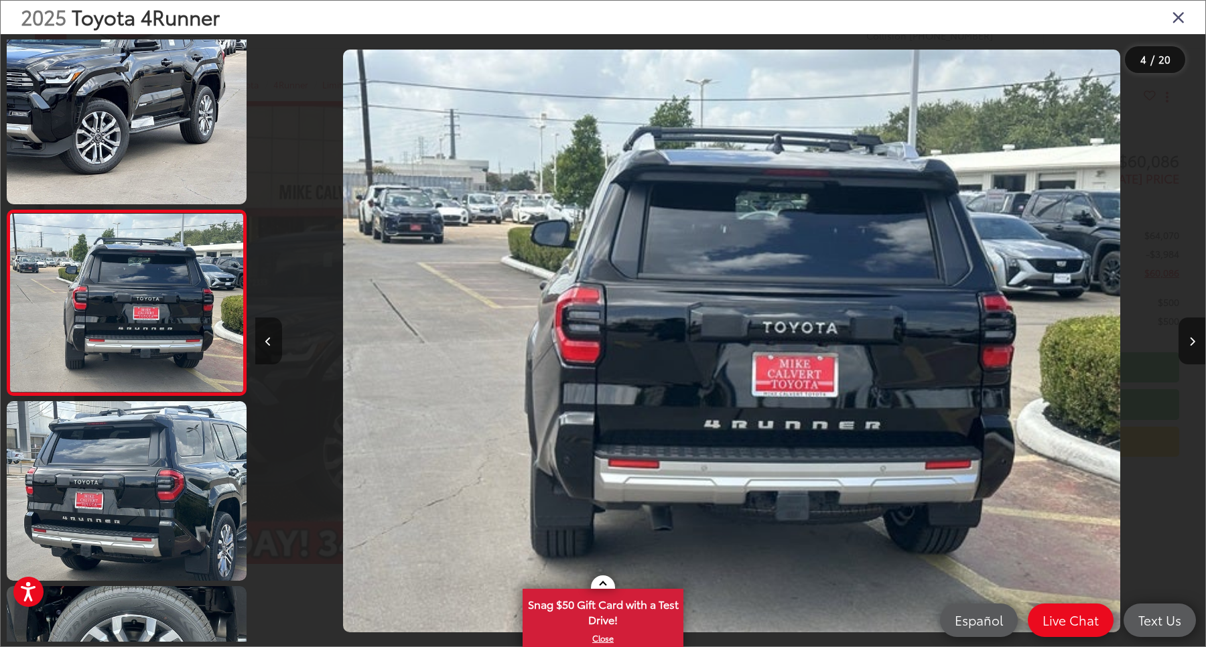
click at [269, 346] on icon "Previous image" at bounding box center [268, 341] width 6 height 9
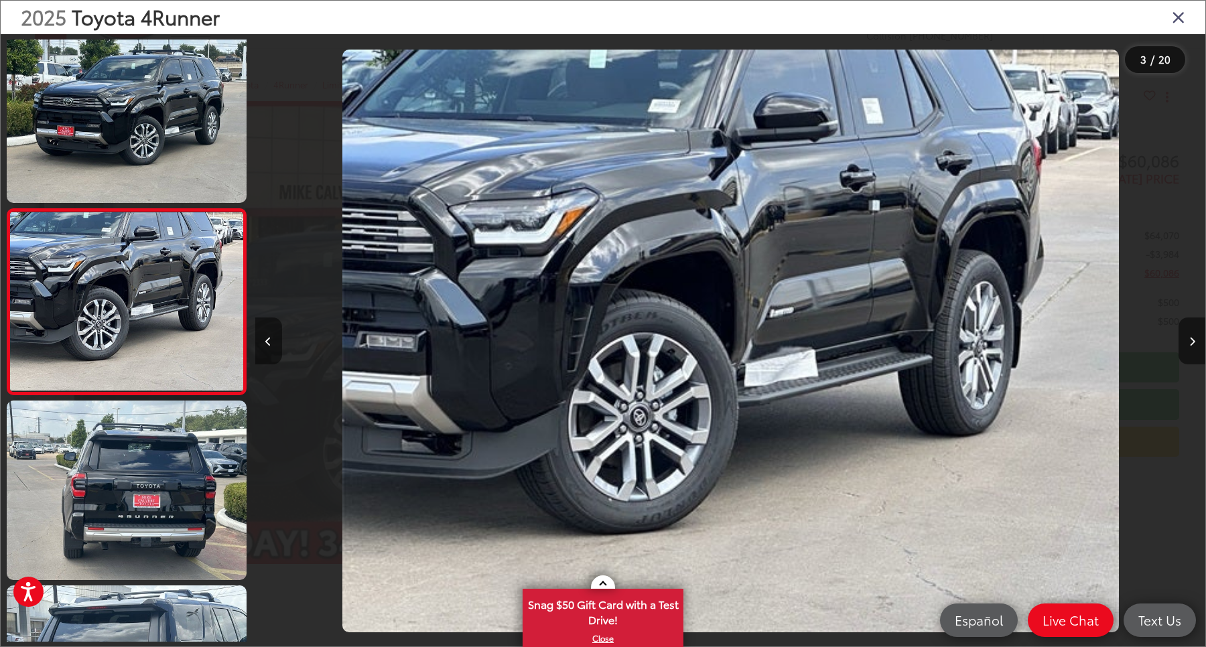
click at [267, 360] on button "Previous image" at bounding box center [268, 341] width 27 height 47
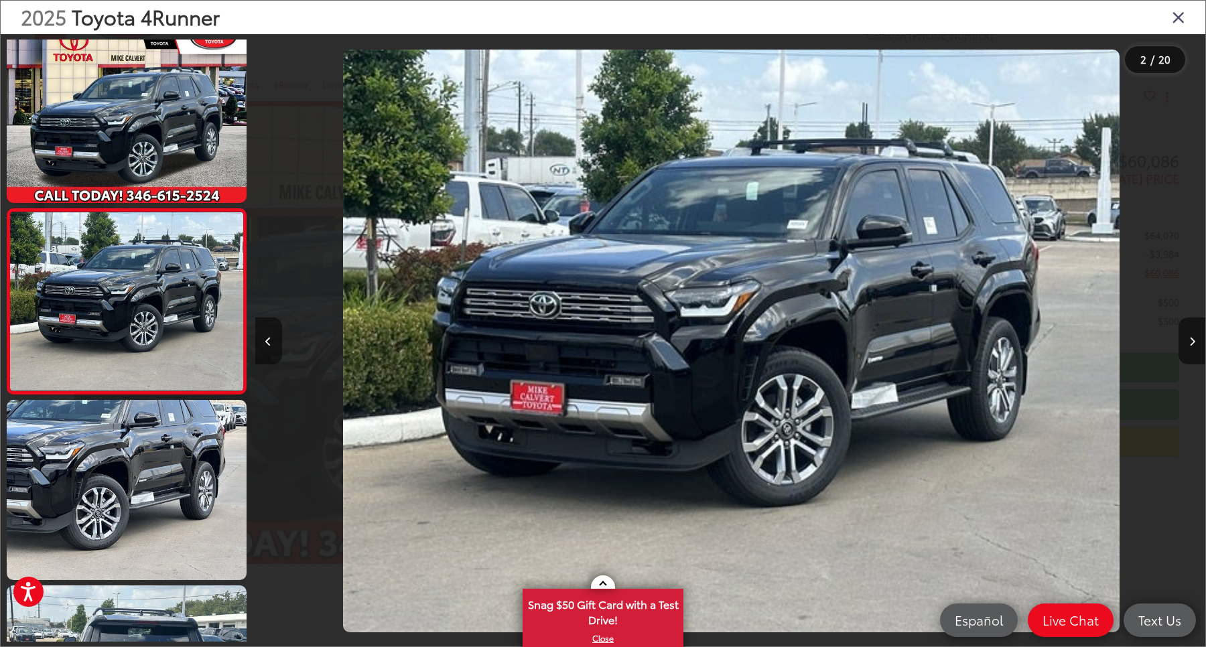
click at [267, 360] on button "Previous image" at bounding box center [268, 341] width 27 height 47
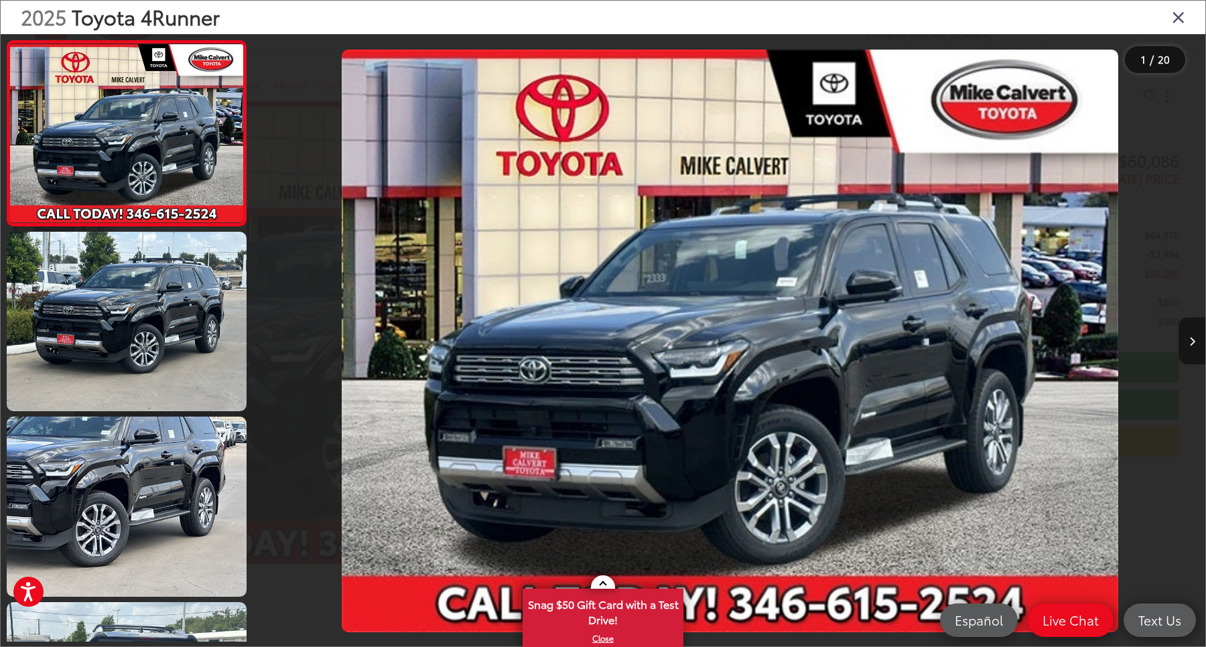
click at [1193, 322] on button "Next image" at bounding box center [1192, 341] width 27 height 47
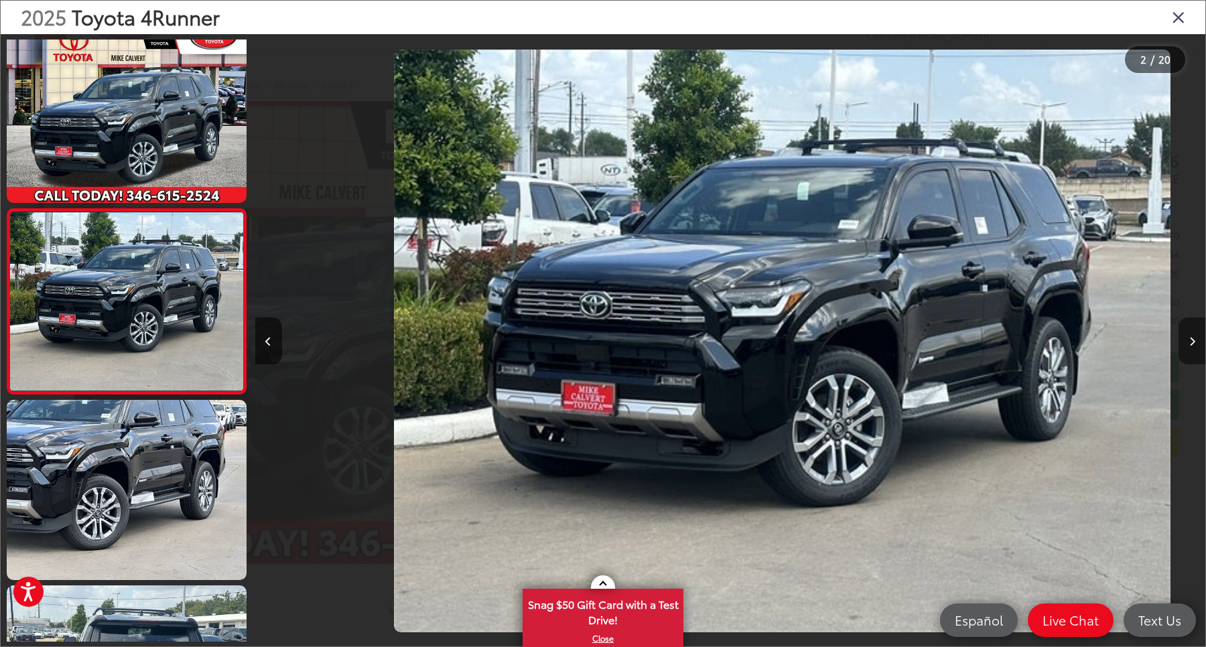
click at [1193, 322] on button "Next image" at bounding box center [1192, 341] width 27 height 47
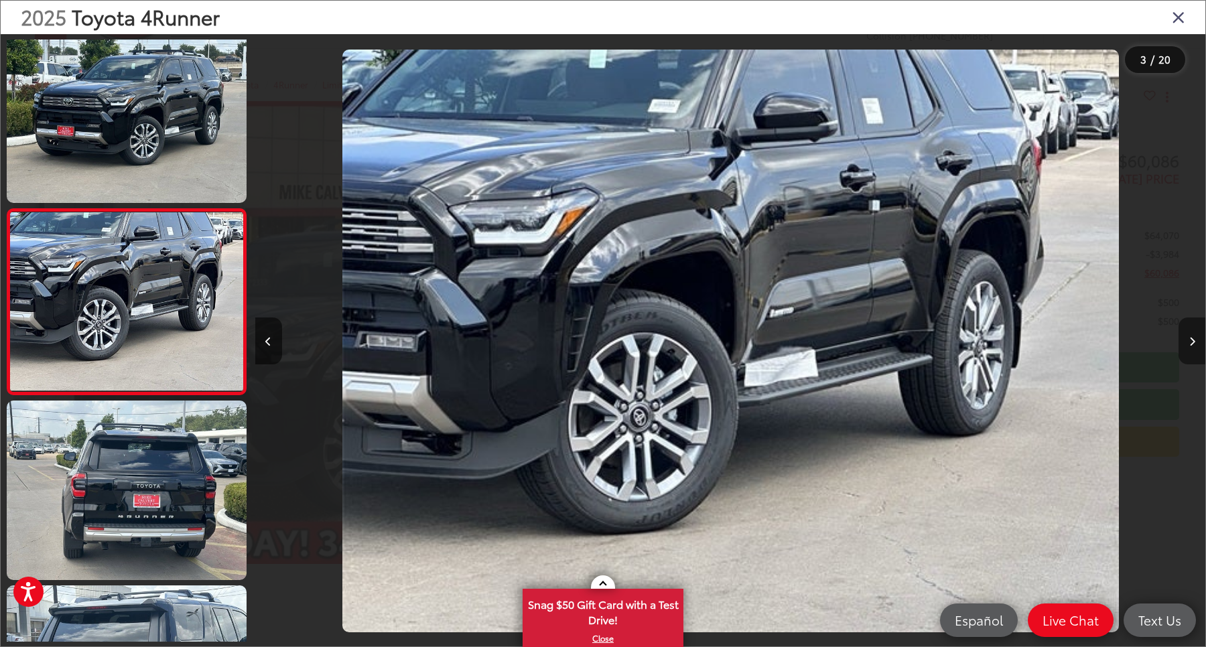
click at [1193, 322] on button "Next image" at bounding box center [1192, 341] width 27 height 47
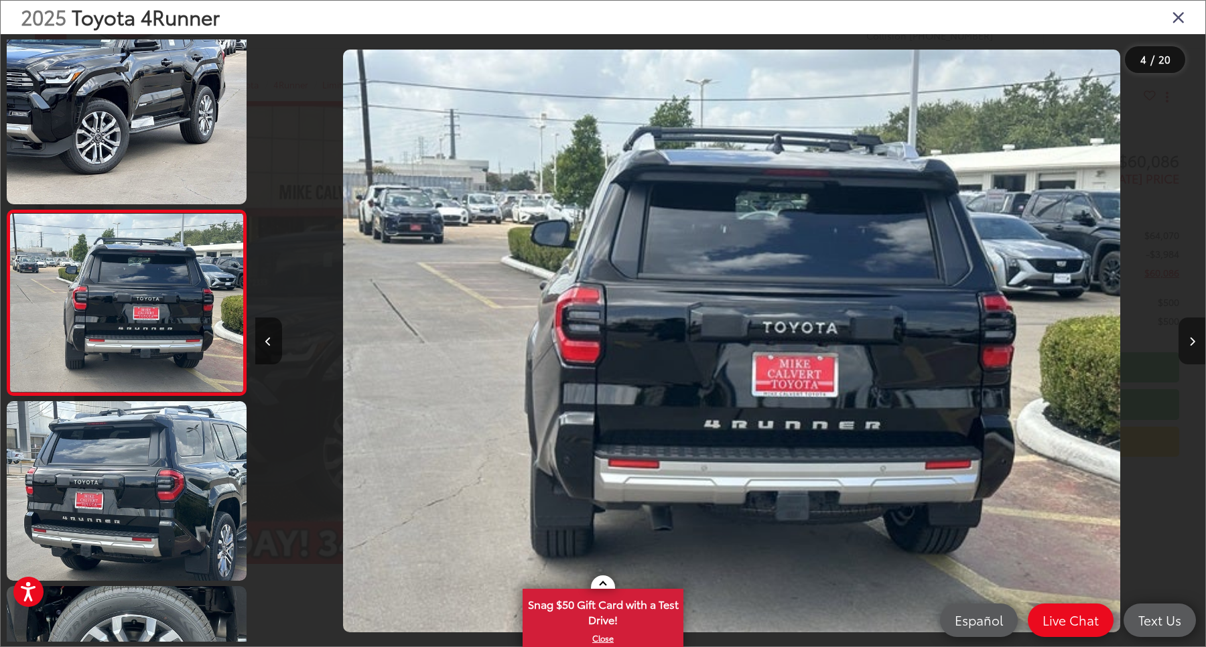
click at [1193, 322] on button "Next image" at bounding box center [1192, 341] width 27 height 47
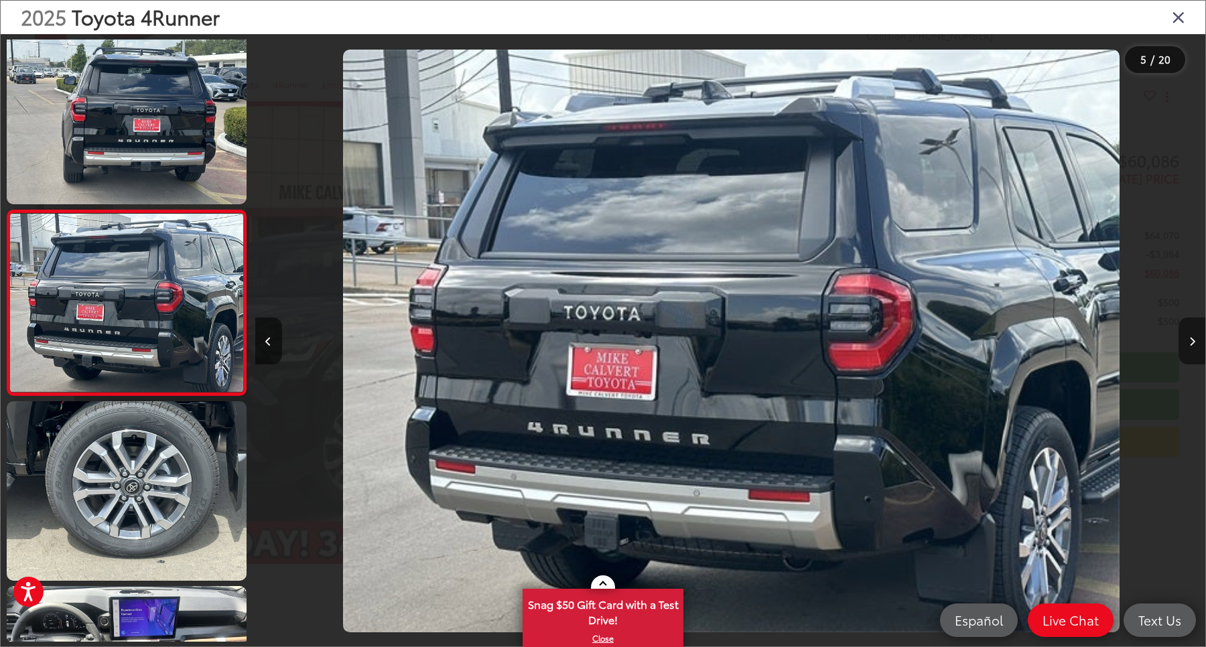
click at [1193, 322] on button "Next image" at bounding box center [1192, 341] width 27 height 47
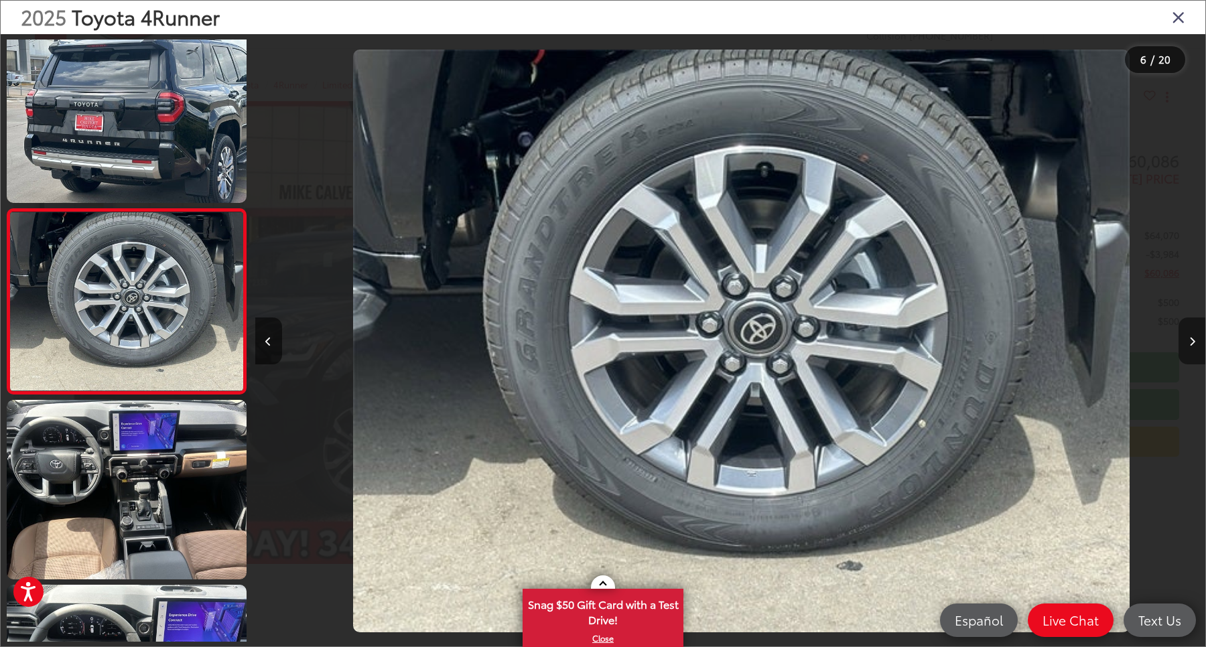
click at [1193, 322] on button "Next image" at bounding box center [1192, 341] width 27 height 47
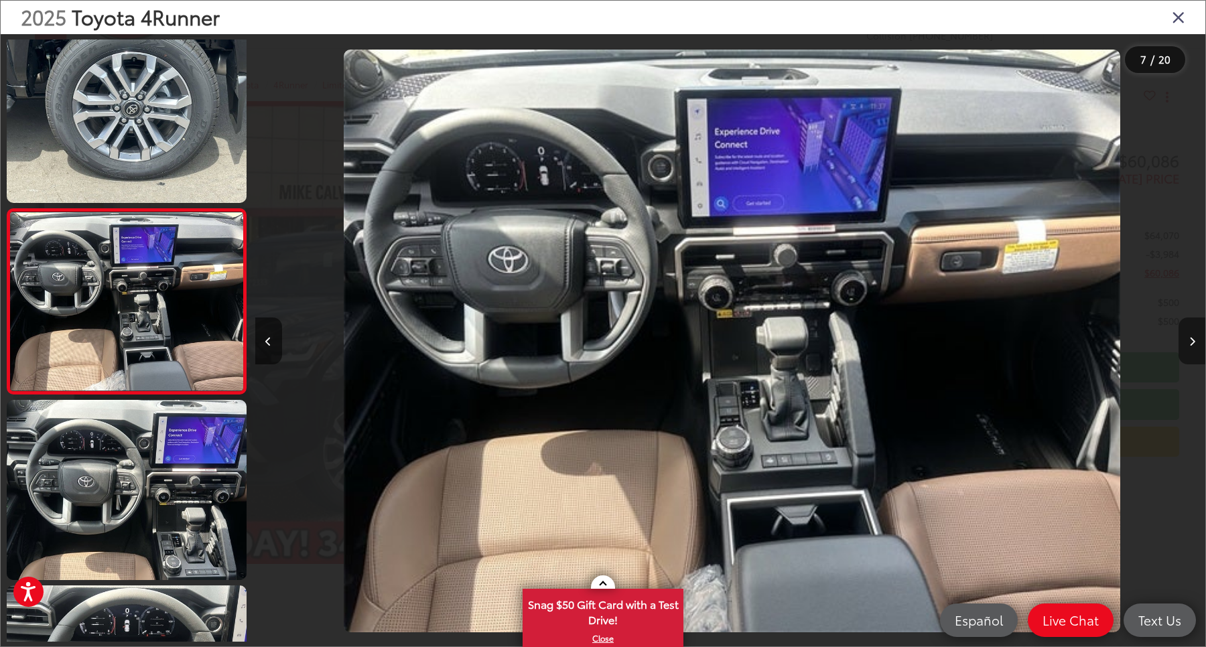
click at [1193, 352] on button "Next image" at bounding box center [1192, 341] width 27 height 47
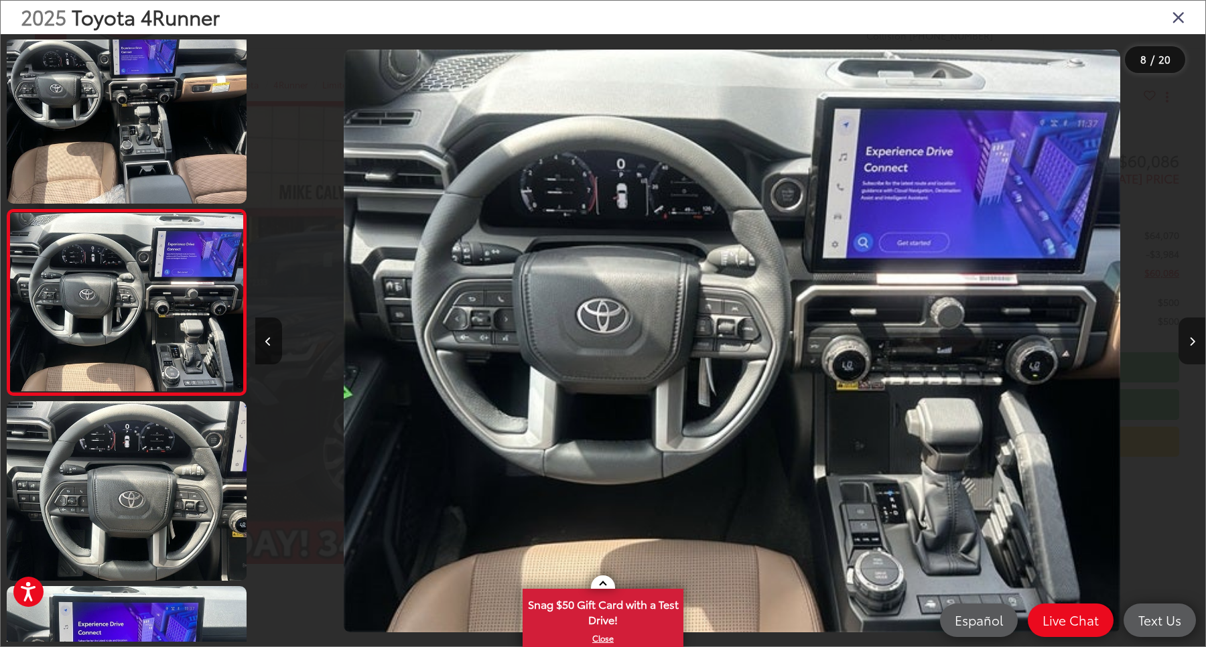
click at [1185, 329] on button "Next image" at bounding box center [1192, 341] width 27 height 47
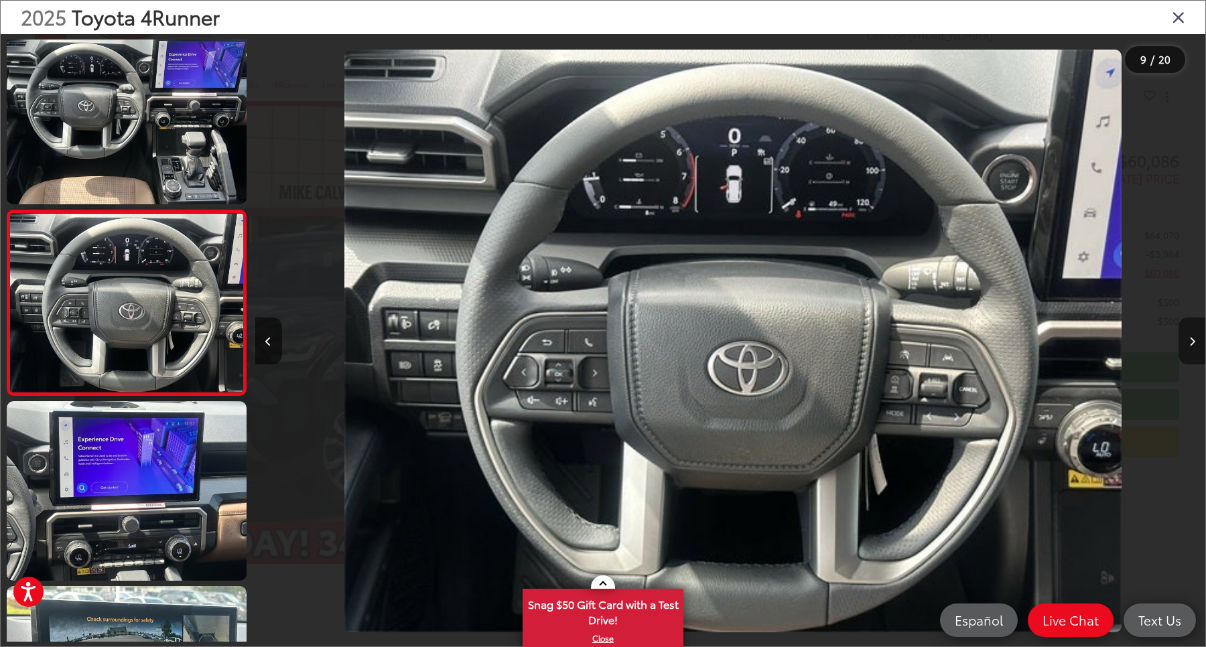
click at [1185, 329] on button "Next image" at bounding box center [1192, 341] width 27 height 47
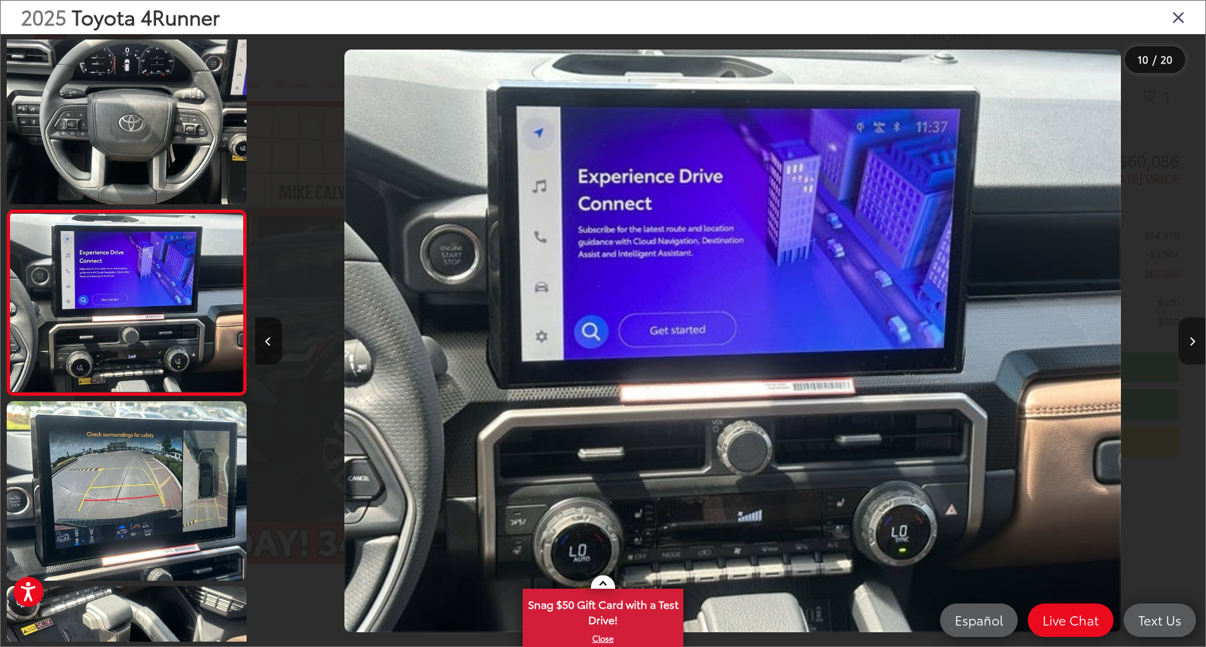
click at [1191, 358] on button "Next image" at bounding box center [1192, 341] width 27 height 47
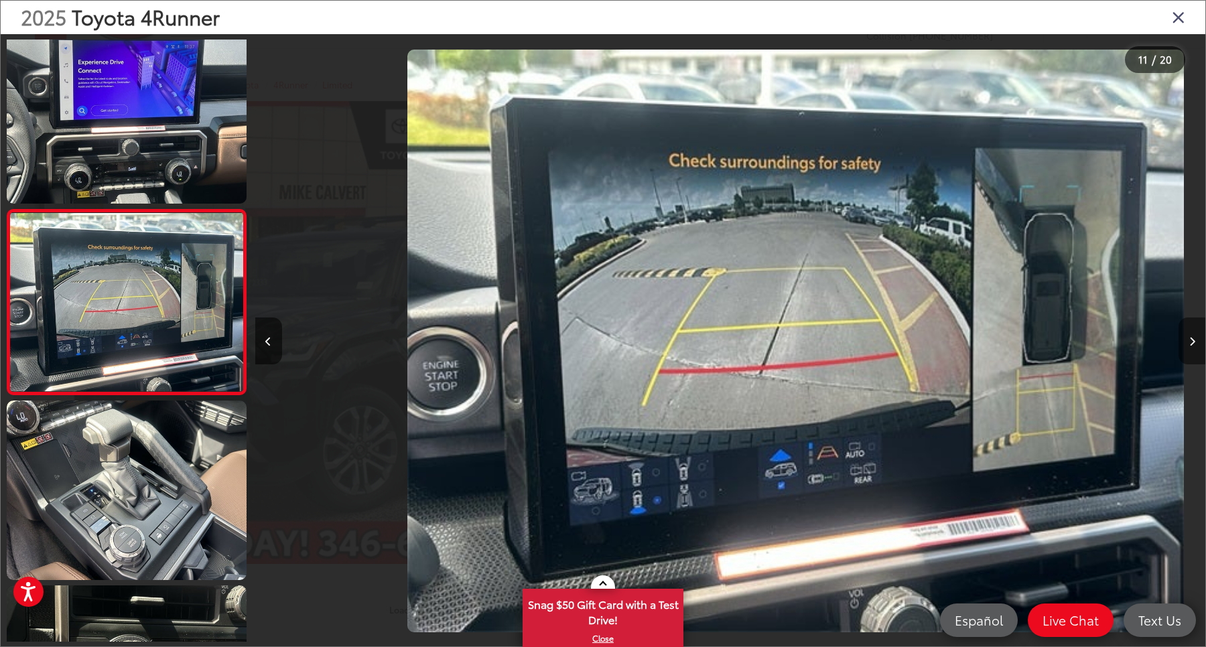
click at [1191, 358] on button "Next image" at bounding box center [1192, 341] width 27 height 47
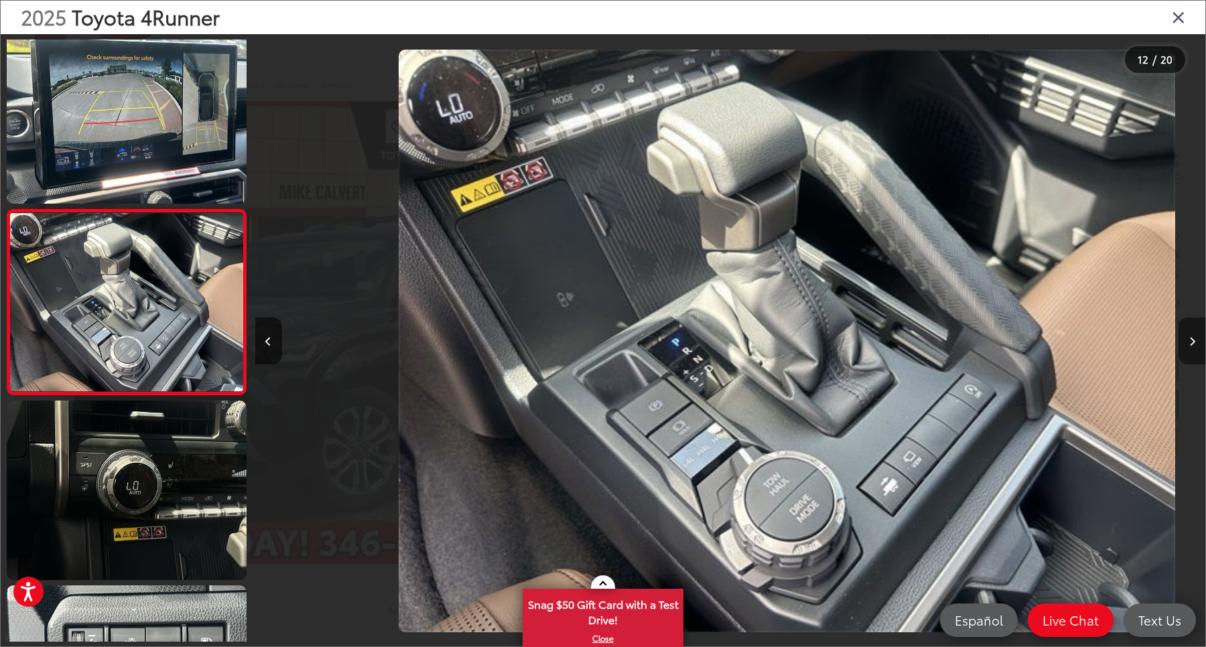
click at [1191, 358] on button "Next image" at bounding box center [1192, 341] width 27 height 47
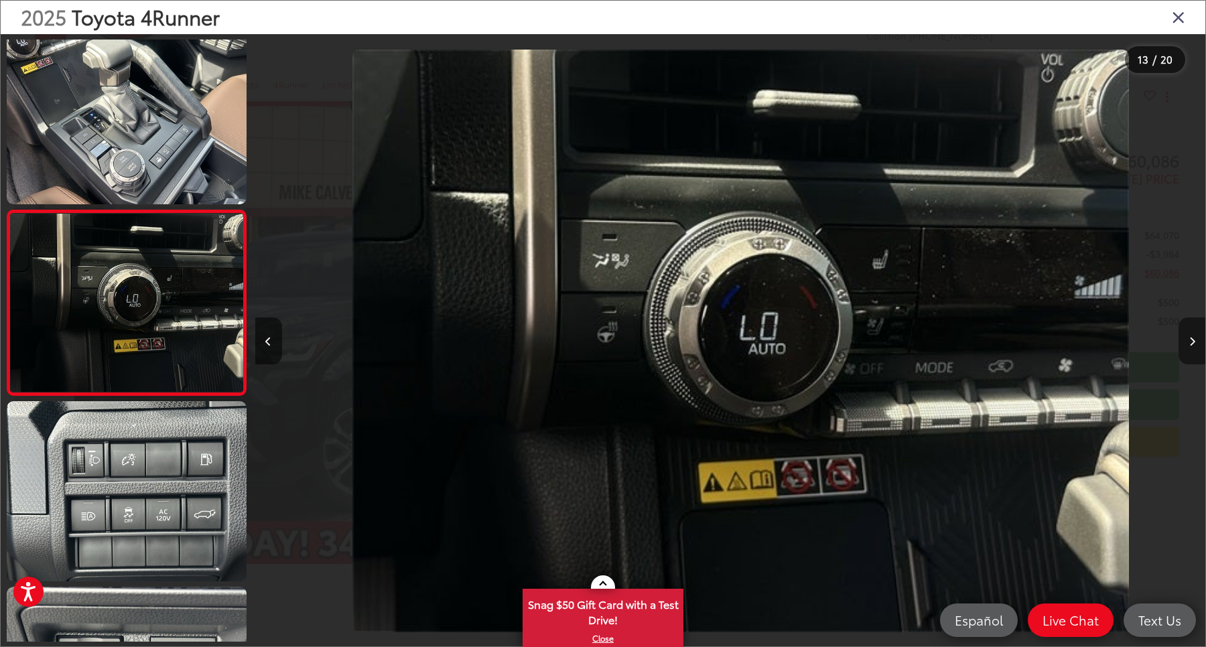
click at [1191, 358] on button "Next image" at bounding box center [1192, 341] width 27 height 47
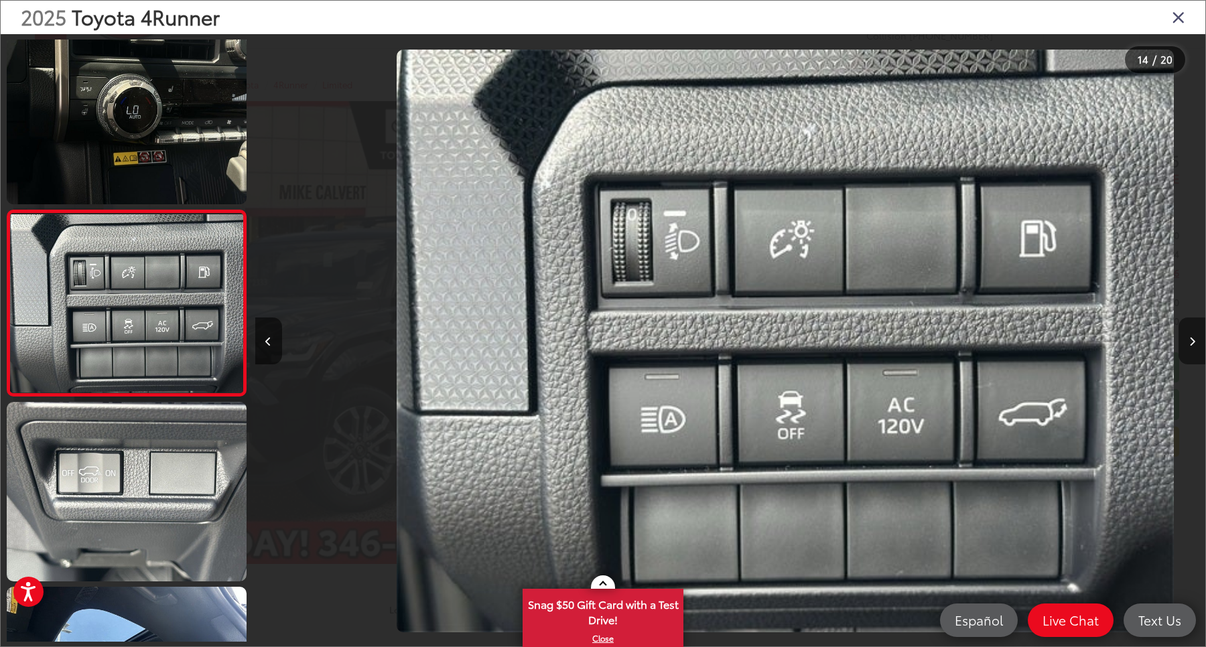
click at [1191, 358] on button "Next image" at bounding box center [1192, 341] width 27 height 47
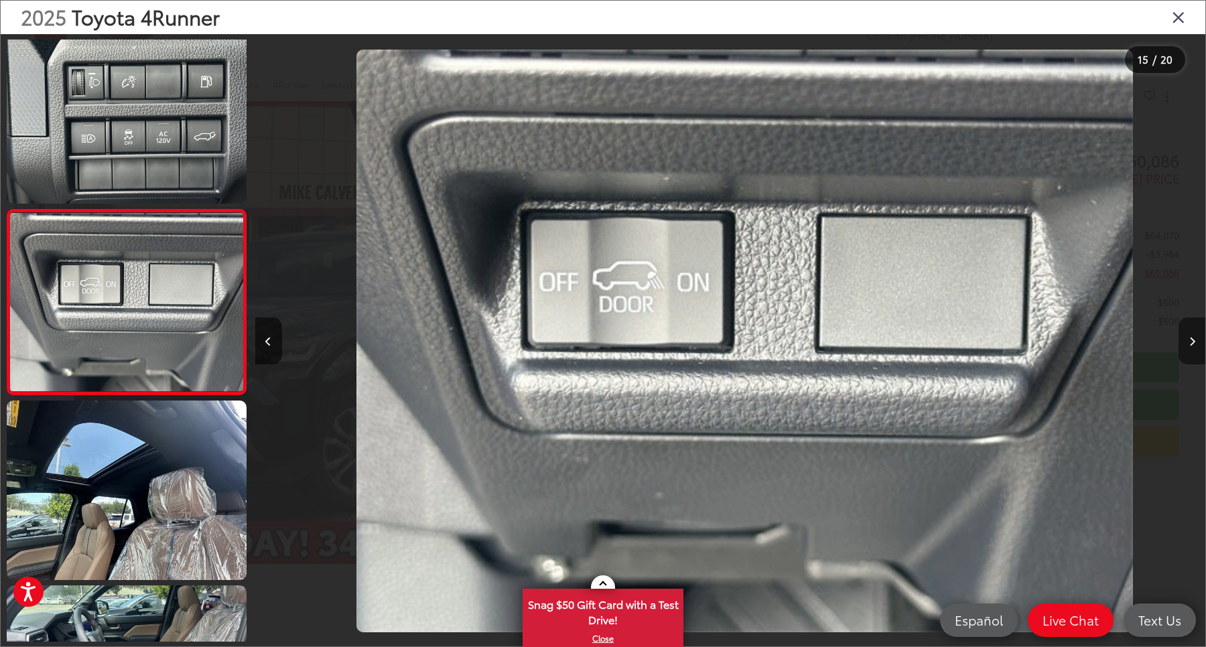
click at [1191, 358] on button "Next image" at bounding box center [1192, 341] width 27 height 47
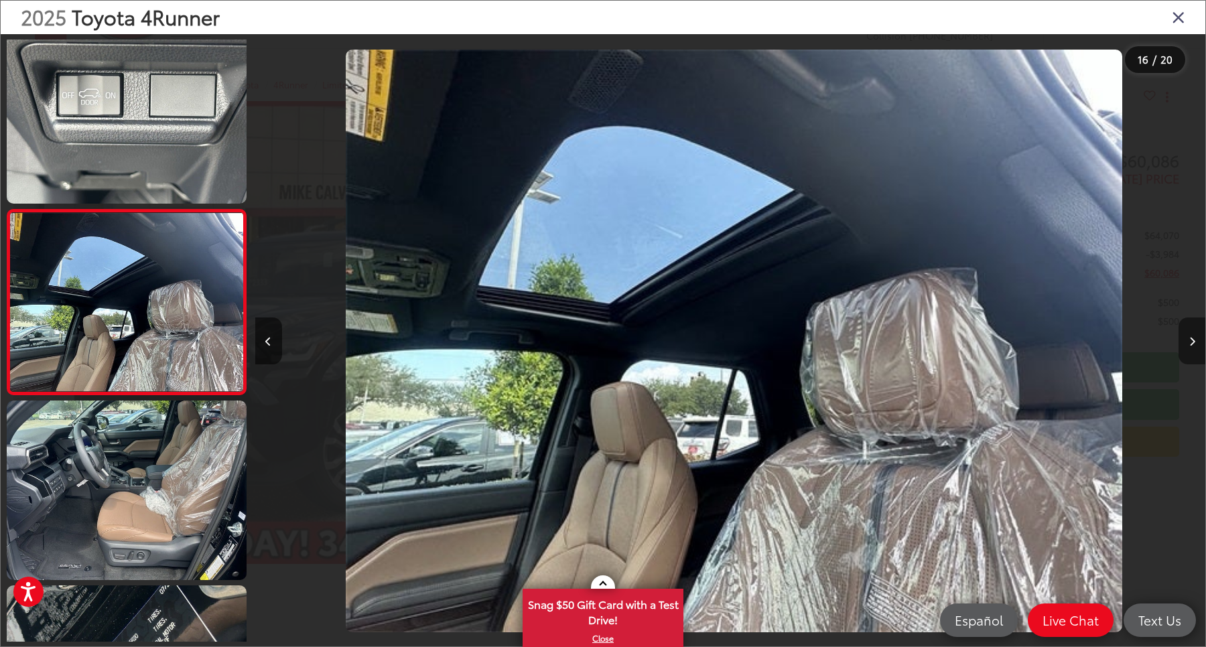
click at [1193, 344] on button "Next image" at bounding box center [1192, 341] width 27 height 47
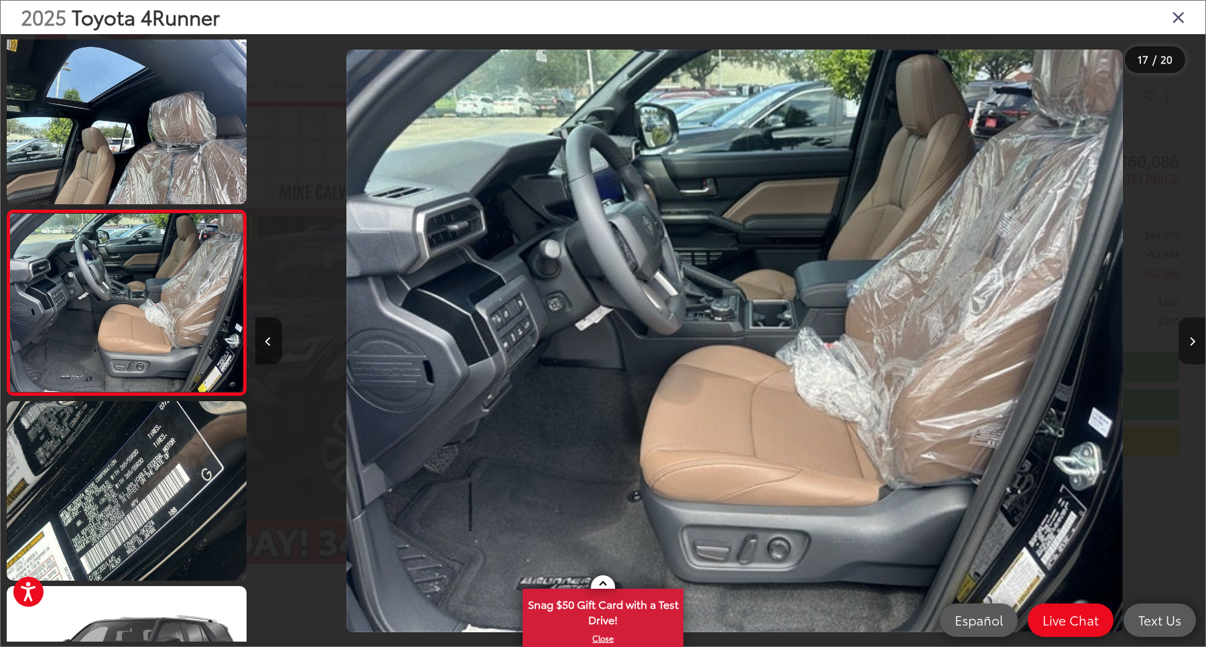
click at [1193, 344] on button "Next image" at bounding box center [1192, 341] width 27 height 47
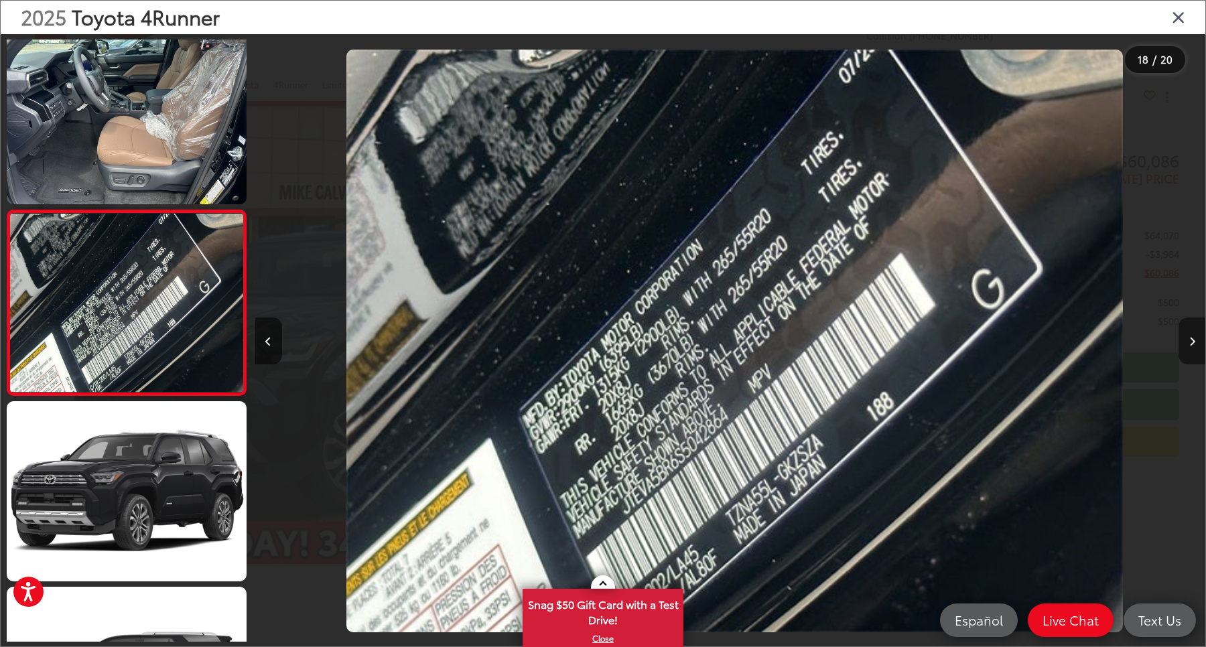
click at [1193, 344] on button "Next image" at bounding box center [1192, 341] width 27 height 47
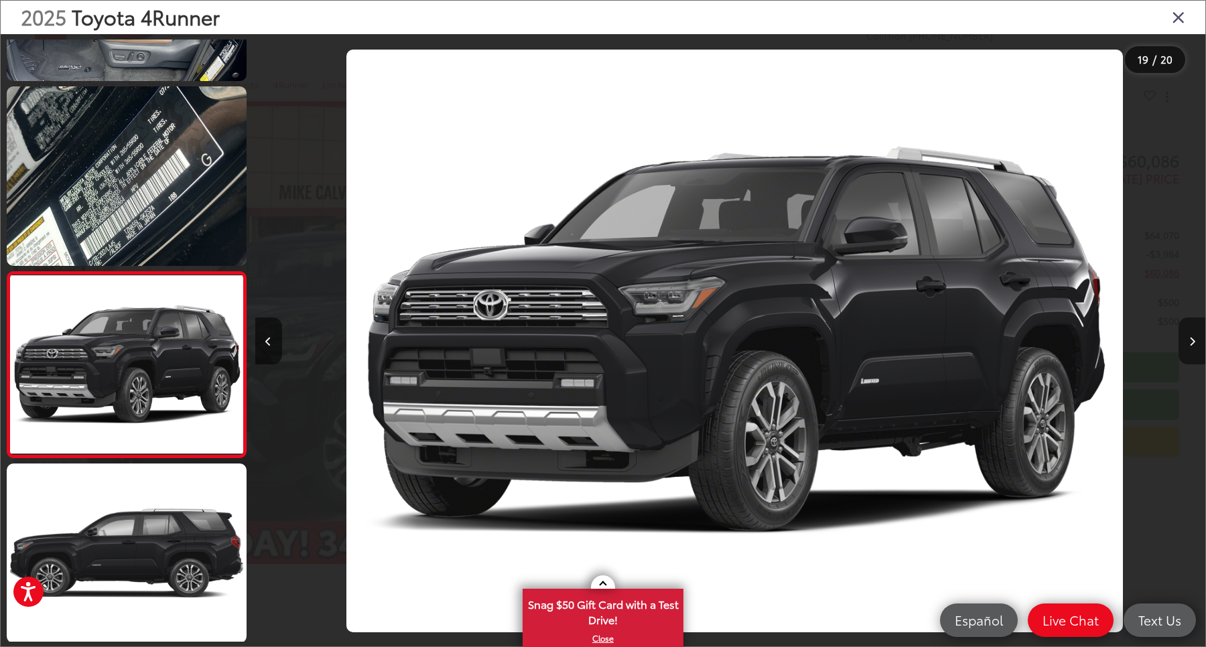
click at [1193, 344] on button "Next image" at bounding box center [1192, 341] width 27 height 47
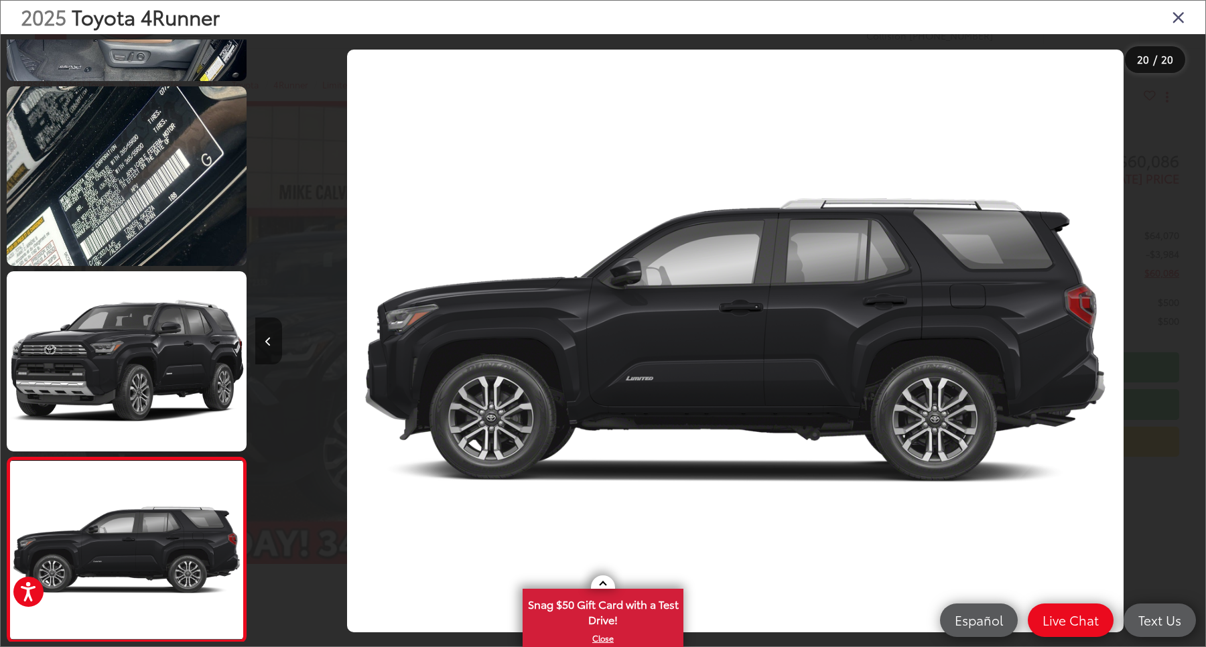
click at [265, 337] on icon "Previous image" at bounding box center [268, 341] width 6 height 9
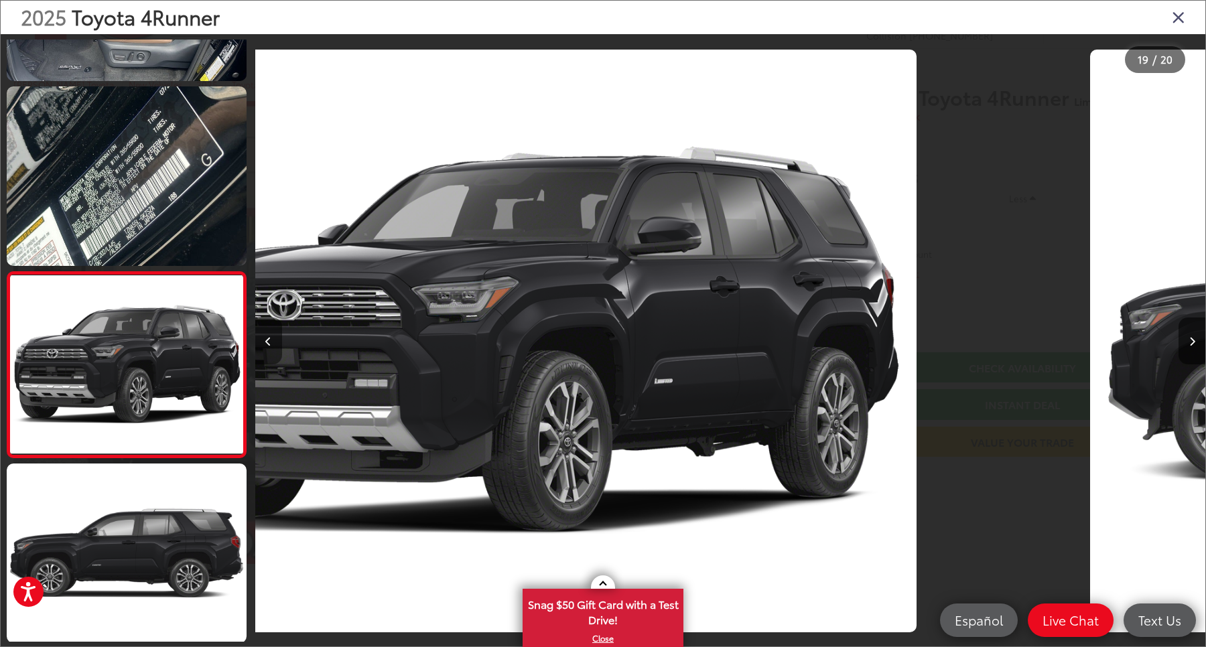
click at [265, 337] on icon "Previous image" at bounding box center [268, 341] width 6 height 9
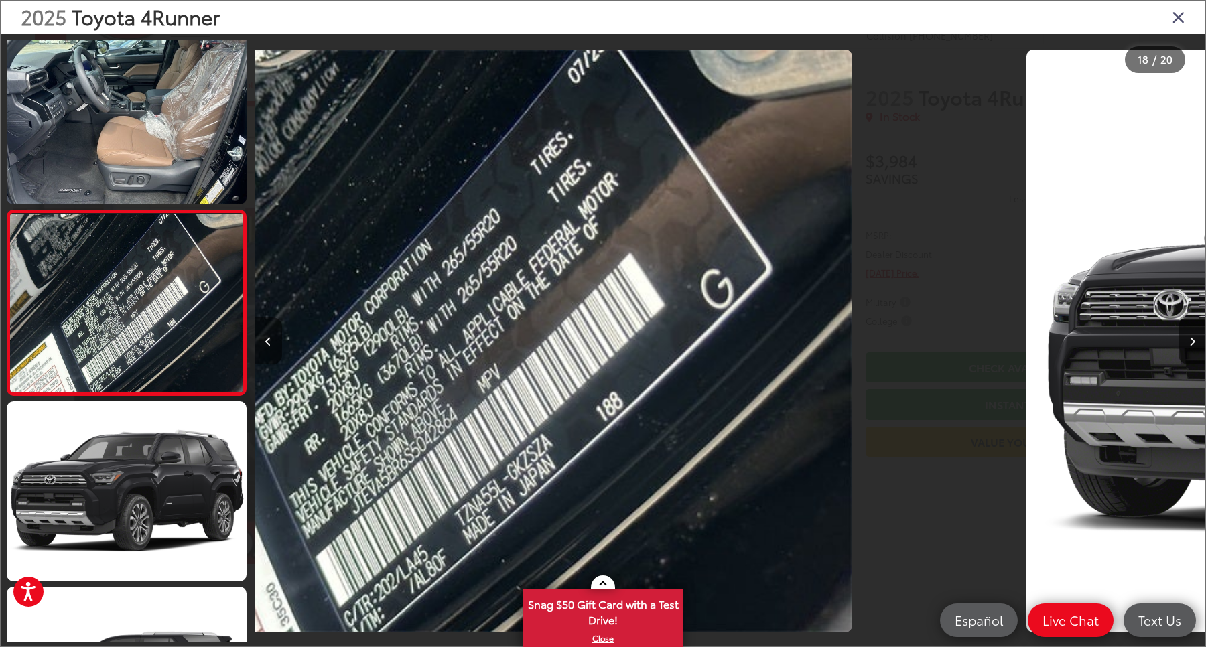
click at [265, 337] on icon "Previous image" at bounding box center [268, 341] width 6 height 9
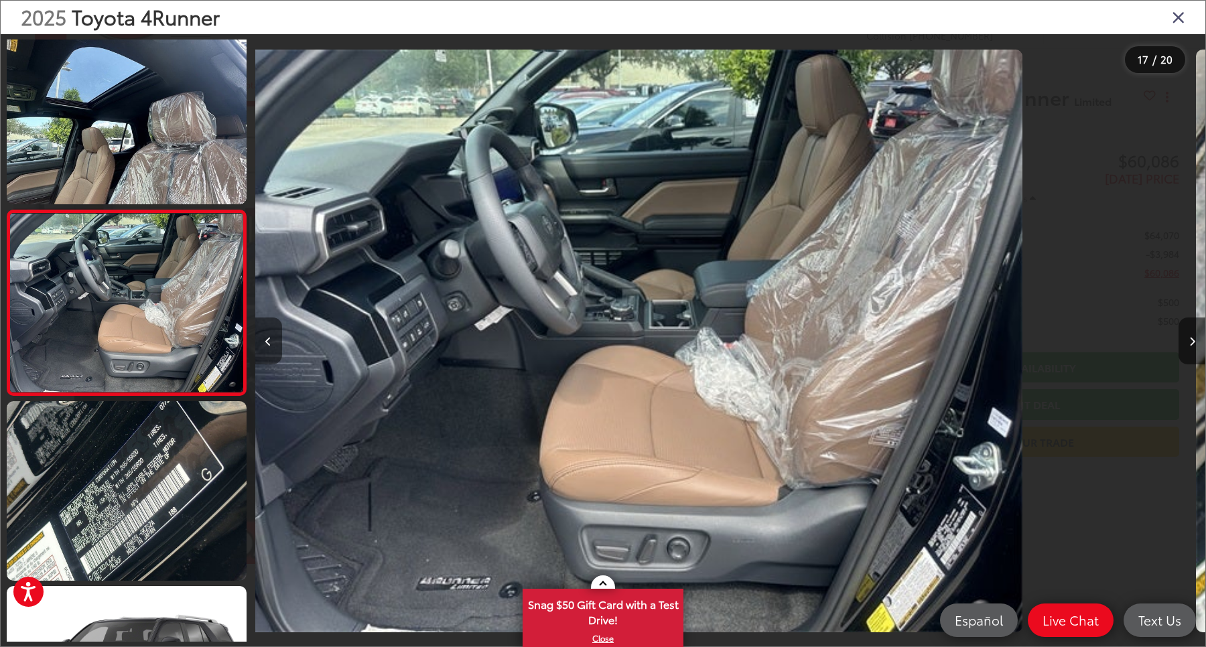
click at [265, 337] on icon "Previous image" at bounding box center [268, 341] width 6 height 9
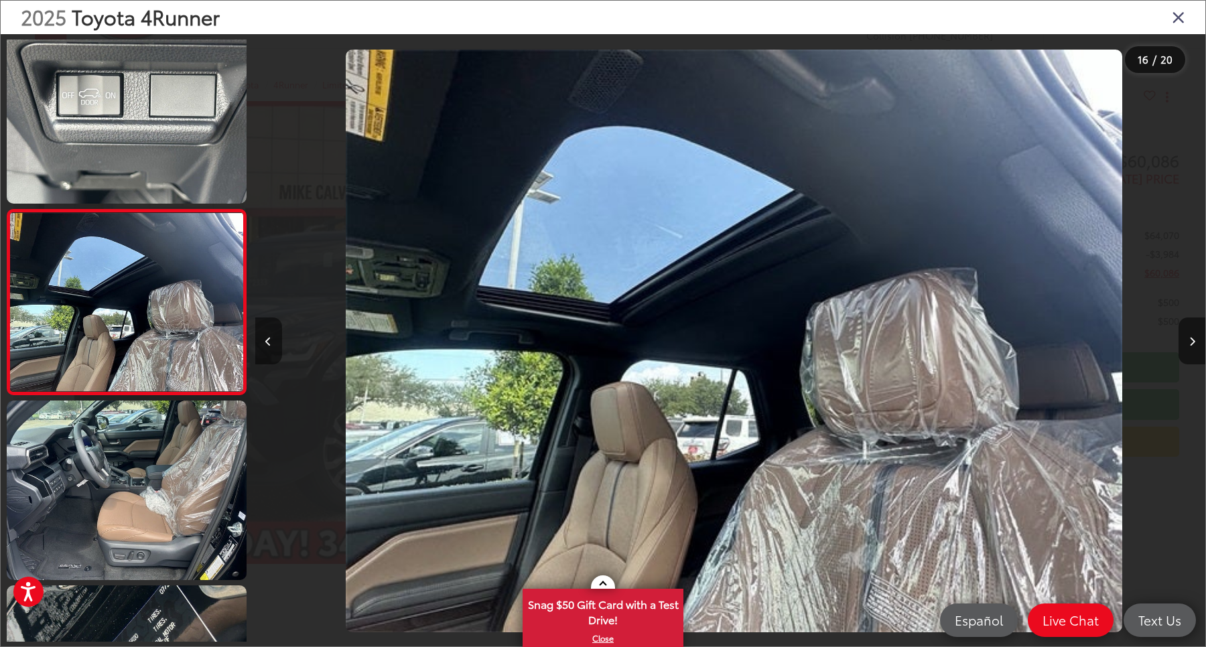
click at [265, 344] on icon "Previous image" at bounding box center [268, 341] width 6 height 9
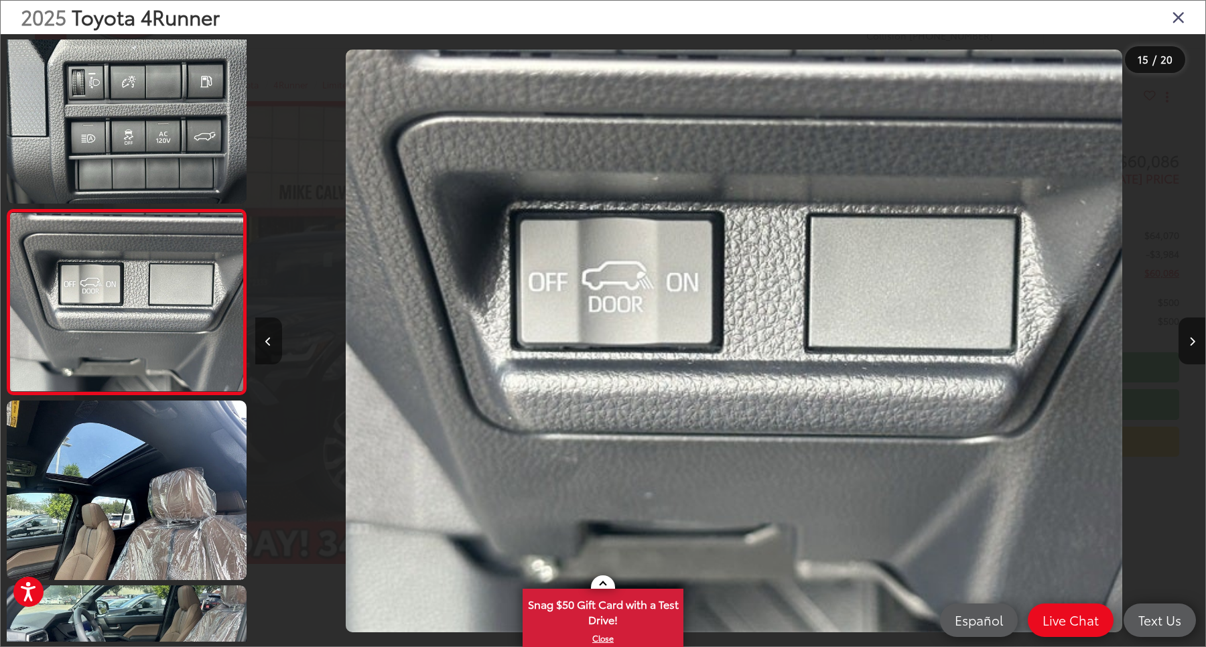
click at [265, 344] on icon "Previous image" at bounding box center [268, 341] width 6 height 9
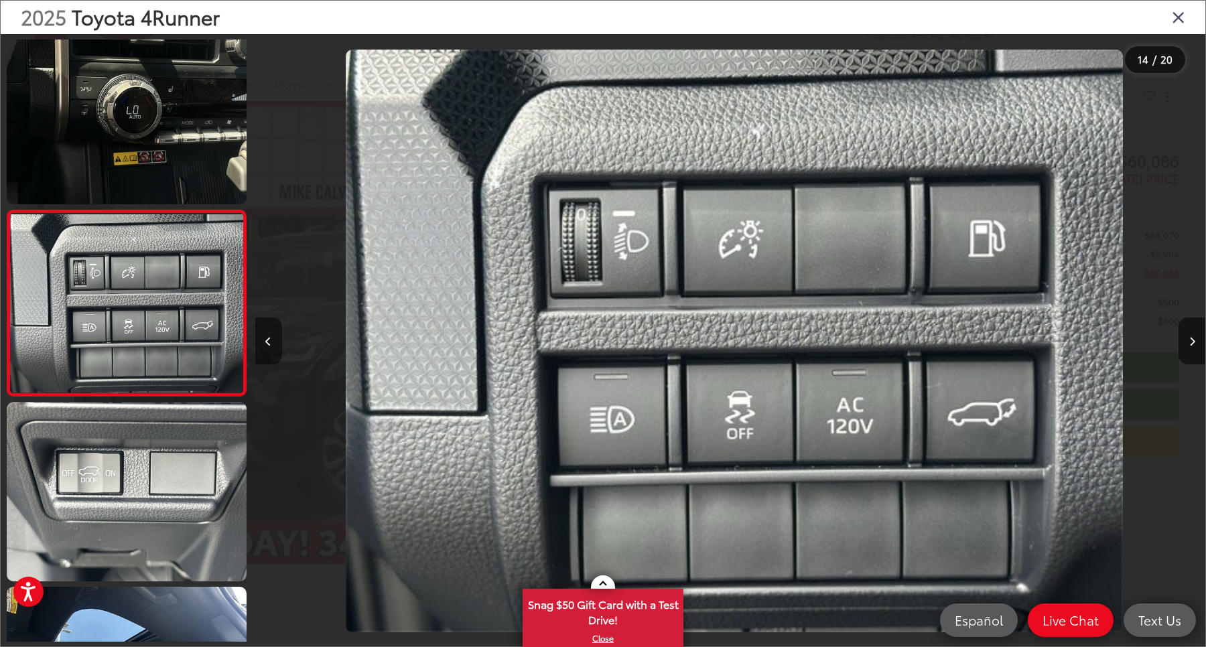
click at [265, 344] on icon "Previous image" at bounding box center [268, 341] width 6 height 9
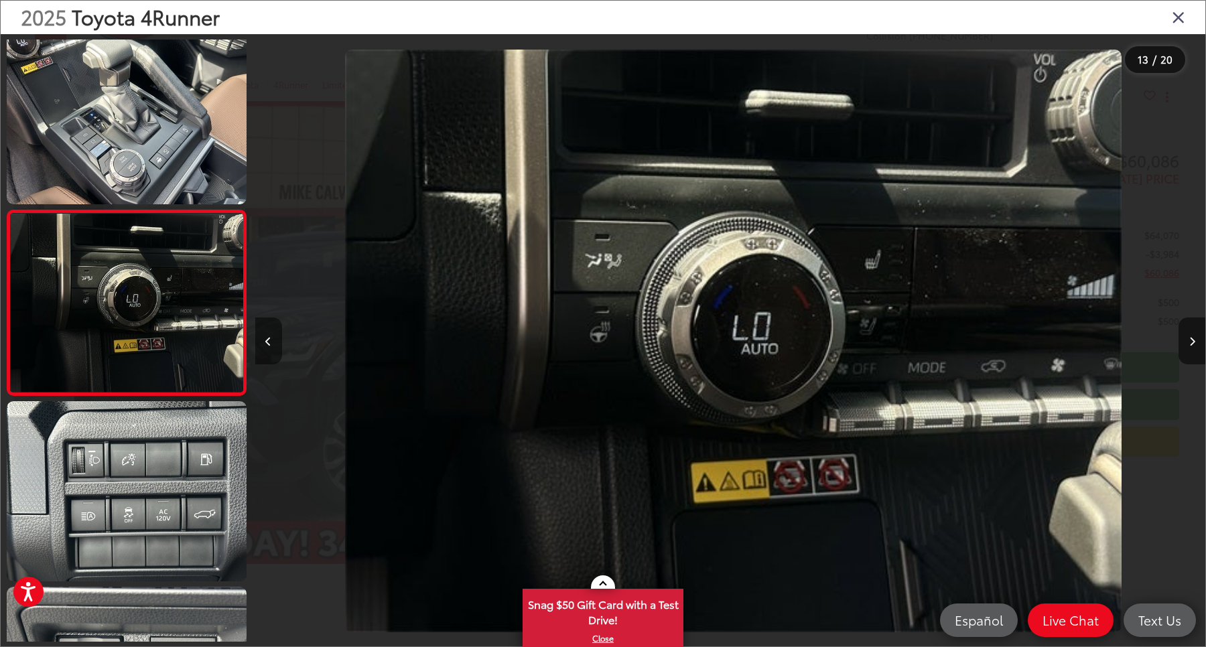
click at [265, 344] on icon "Previous image" at bounding box center [268, 341] width 6 height 9
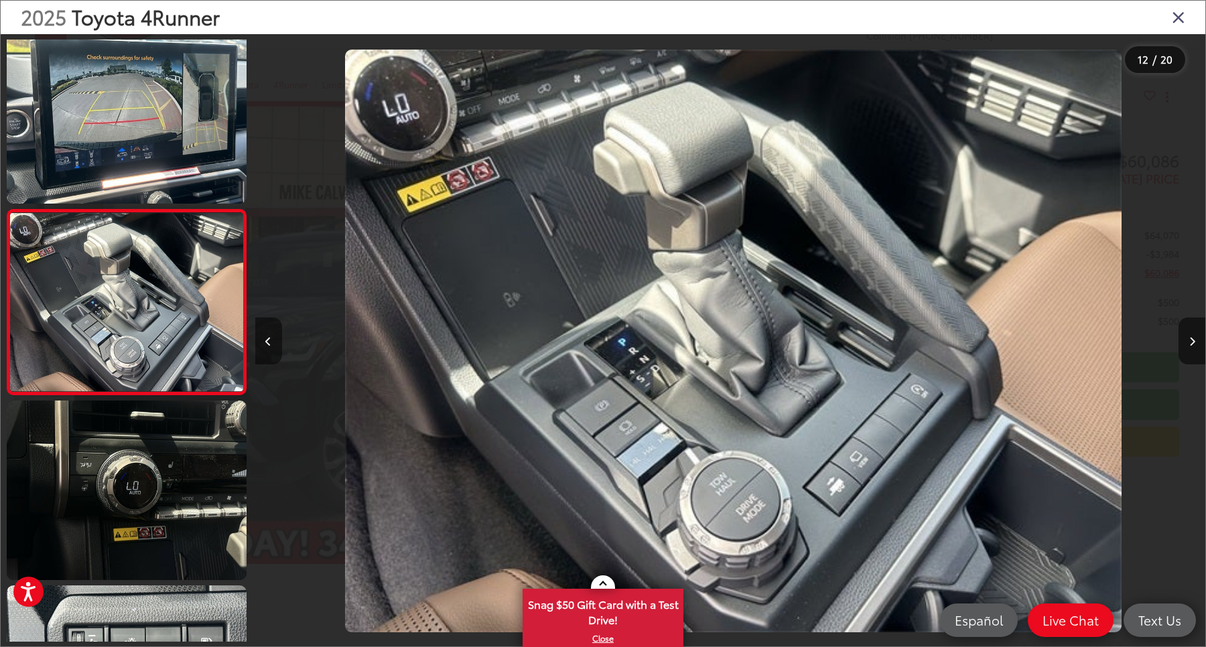
click at [263, 334] on button "Previous image" at bounding box center [268, 341] width 27 height 47
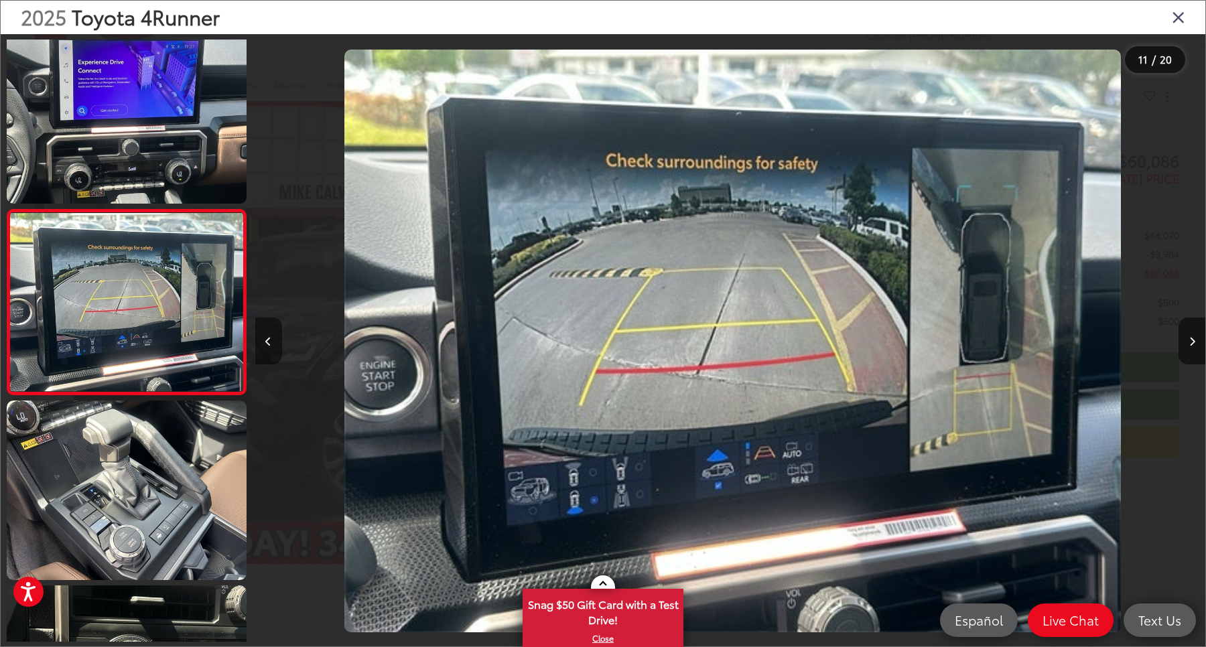
click at [263, 334] on button "Previous image" at bounding box center [268, 341] width 27 height 47
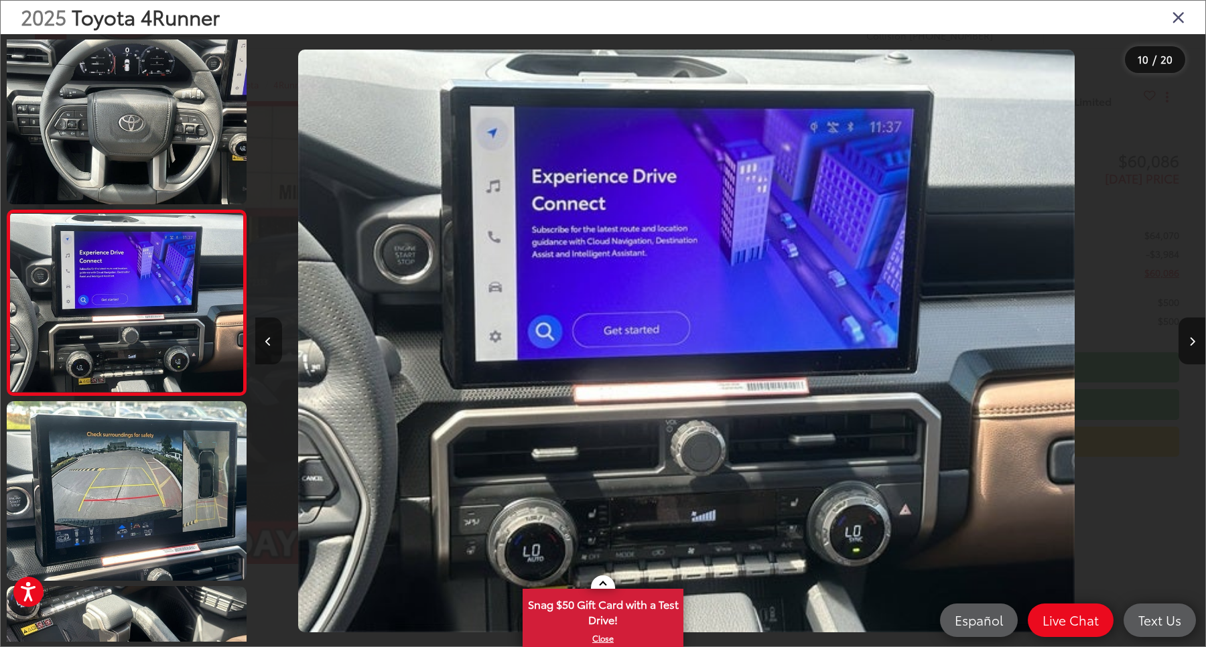
click at [263, 334] on button "Previous image" at bounding box center [268, 341] width 27 height 47
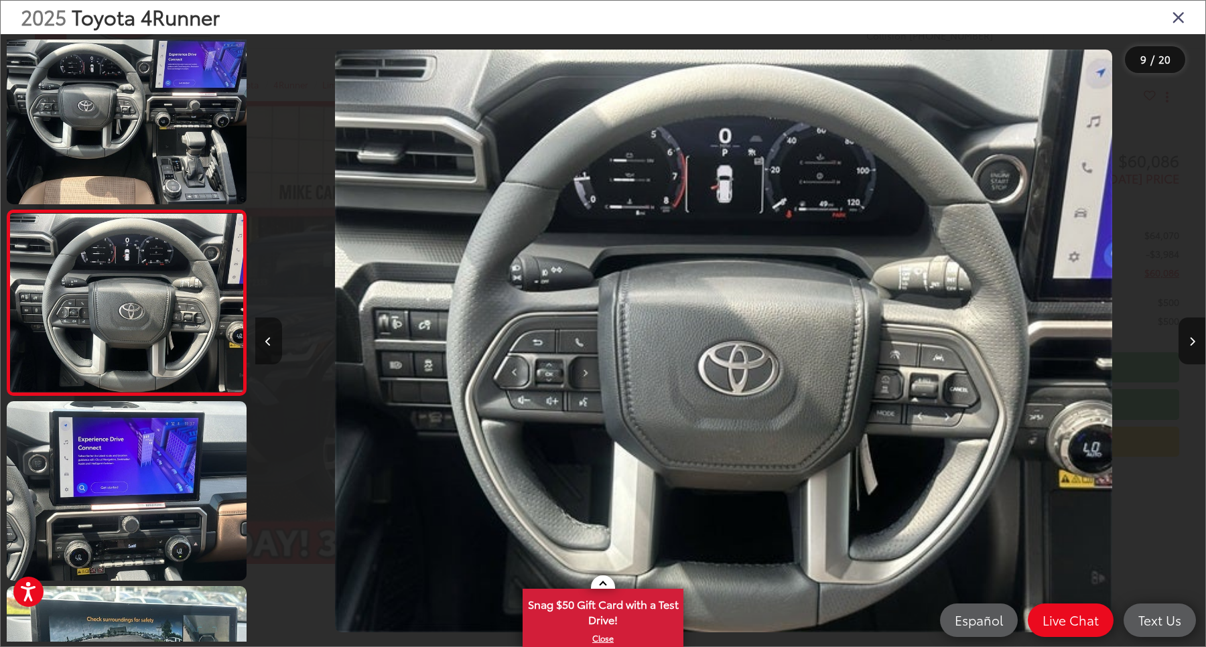
click at [263, 334] on button "Previous image" at bounding box center [268, 341] width 27 height 47
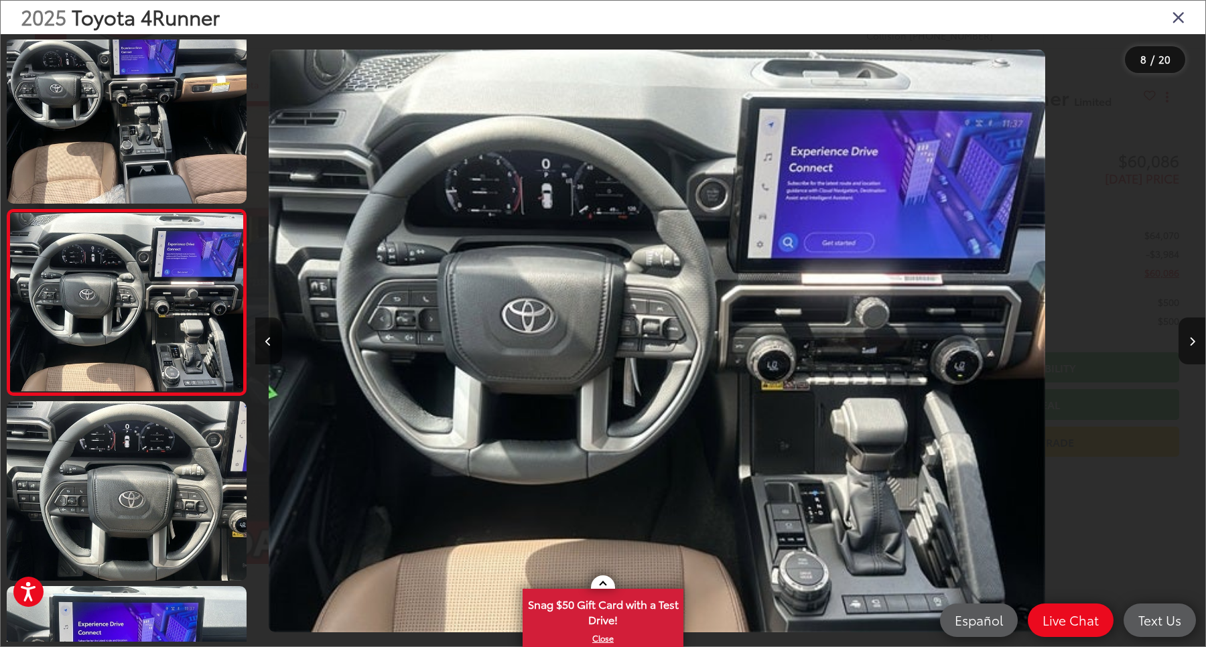
click at [263, 330] on button "Previous image" at bounding box center [268, 341] width 27 height 47
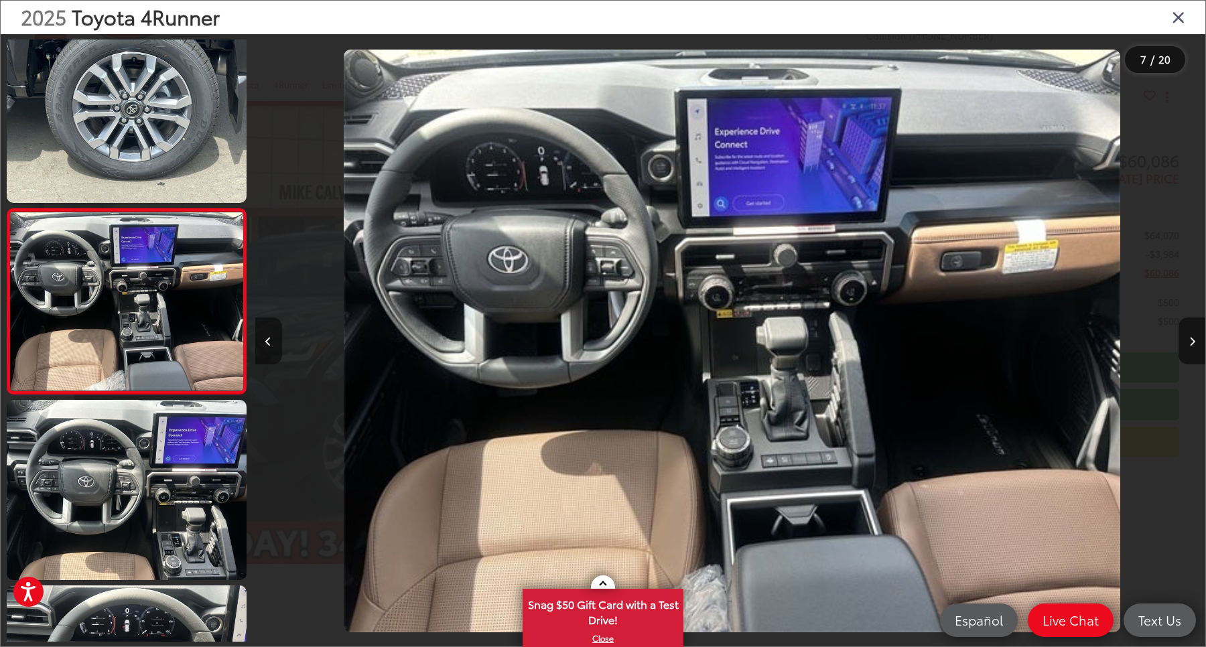
click at [263, 330] on button "Previous image" at bounding box center [268, 341] width 27 height 47
